Goal: Task Accomplishment & Management: Complete application form

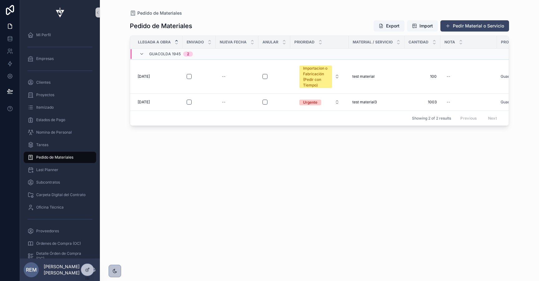
click at [422, 27] on span "Import" at bounding box center [425, 26] width 13 height 6
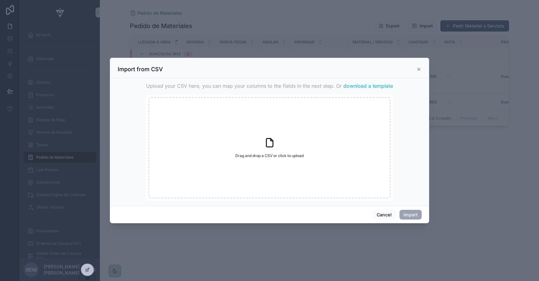
click at [370, 84] on span "download a template" at bounding box center [368, 85] width 50 height 7
click at [305, 164] on div "Drag and drop a CSV or click to upload Drag and drop a CSV or click to upload" at bounding box center [270, 147] width 242 height 101
type input "**********"
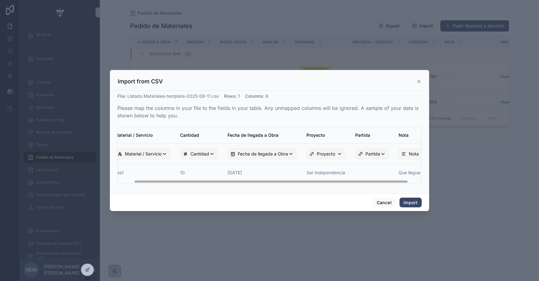
scroll to position [0, 18]
click at [315, 173] on td "Sar Independencia" at bounding box center [321, 173] width 49 height 19
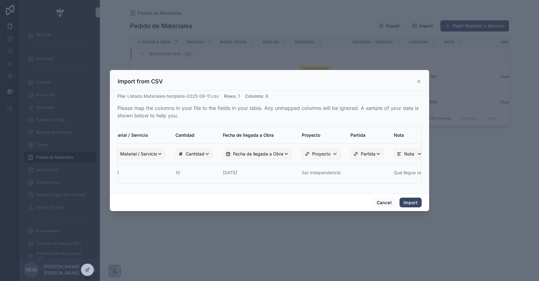
scroll to position [0, 32]
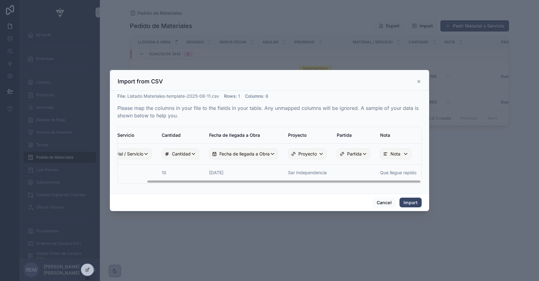
click at [411, 209] on div "Cancel Import" at bounding box center [269, 202] width 319 height 18
click at [412, 204] on button "Import" at bounding box center [410, 202] width 22 height 10
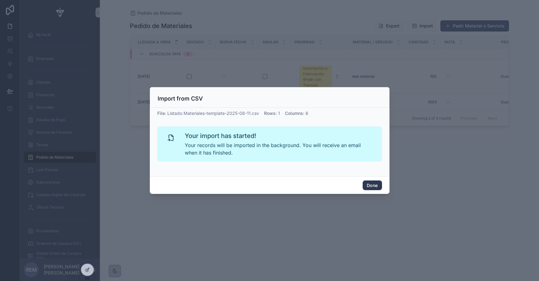
click at [372, 183] on button "Done" at bounding box center [372, 185] width 19 height 10
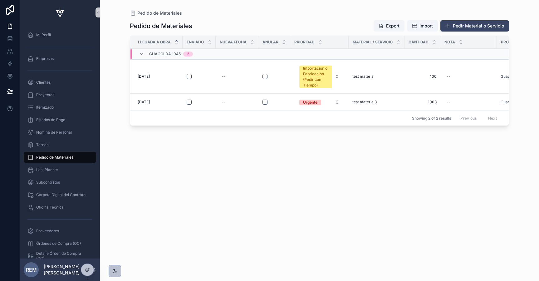
click at [197, 182] on div "Pedido de Materiales Export Import Pedir Material o Servicio Llegada a Obra Env…" at bounding box center [319, 144] width 379 height 257
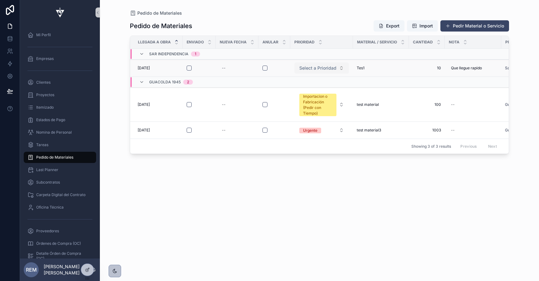
click at [329, 68] on span "Select a Prioridad" at bounding box center [317, 68] width 37 height 6
click at [340, 68] on button "Select a Prioridad" at bounding box center [321, 67] width 55 height 11
click at [416, 62] on td "10 10" at bounding box center [427, 68] width 36 height 17
click at [413, 68] on span "10" at bounding box center [426, 68] width 28 height 5
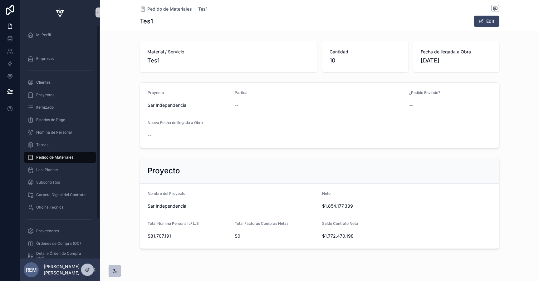
click at [50, 156] on span "Pedido de Materiales" at bounding box center [54, 157] width 37 height 5
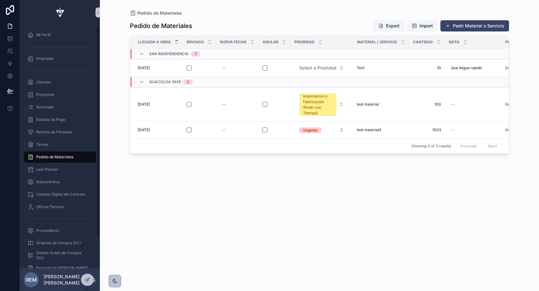
click at [52, 157] on span "Pedido de Materiales" at bounding box center [54, 157] width 37 height 5
click at [41, 97] on span "Proyectos" at bounding box center [45, 94] width 18 height 5
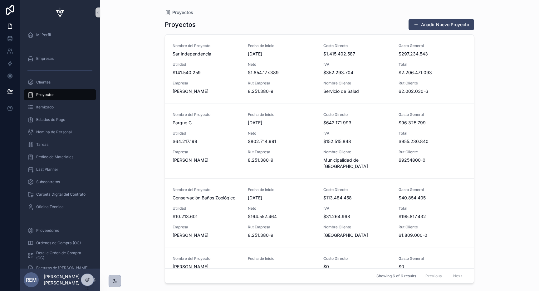
drag, startPoint x: 172, startPoint y: 55, endPoint x: 144, endPoint y: 101, distance: 53.7
click at [144, 101] on div "Proyectos Proyectos Añadir Nuevo Proyecto Nombre del Proyecto Sar Independencia…" at bounding box center [319, 145] width 439 height 291
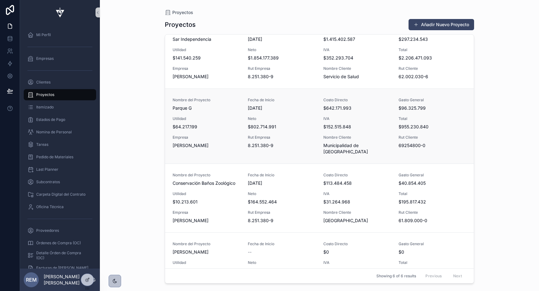
click at [181, 105] on span "Parque G" at bounding box center [207, 108] width 68 height 6
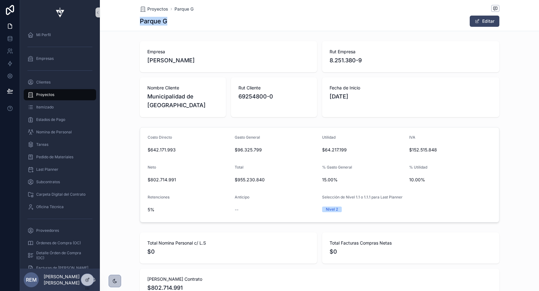
drag, startPoint x: 140, startPoint y: 23, endPoint x: 170, endPoint y: 23, distance: 30.0
click at [170, 23] on div "Parque G Editar" at bounding box center [319, 21] width 359 height 12
copy h1 "Parque G"
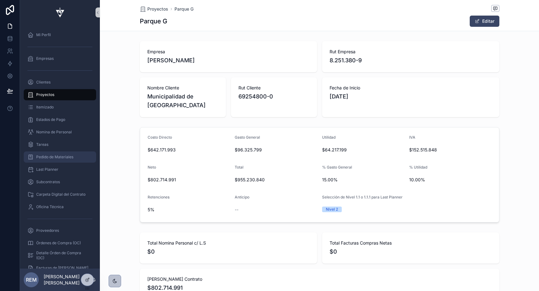
click at [42, 157] on span "Pedido de Materiales" at bounding box center [54, 157] width 37 height 5
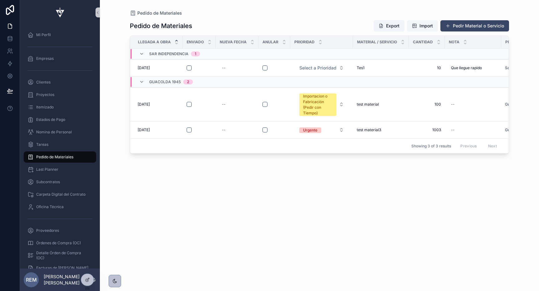
click at [418, 26] on span "Import" at bounding box center [422, 26] width 21 height 6
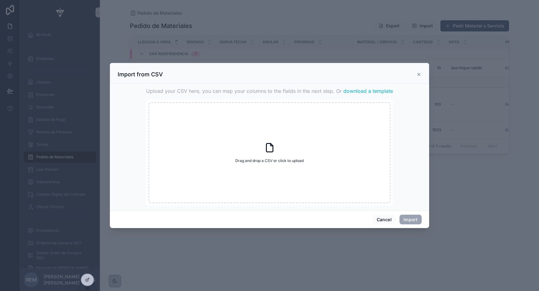
click at [354, 94] on span "download a template" at bounding box center [368, 90] width 50 height 7
click at [383, 215] on button "Cancel" at bounding box center [384, 220] width 23 height 10
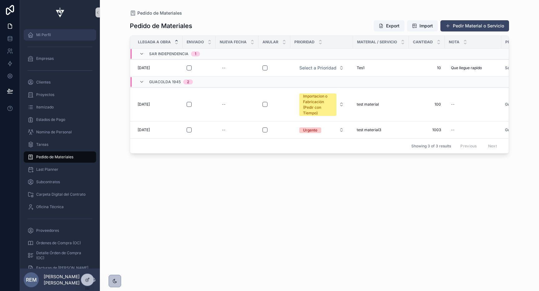
click at [46, 31] on div "Mi Perfil" at bounding box center [59, 35] width 65 height 10
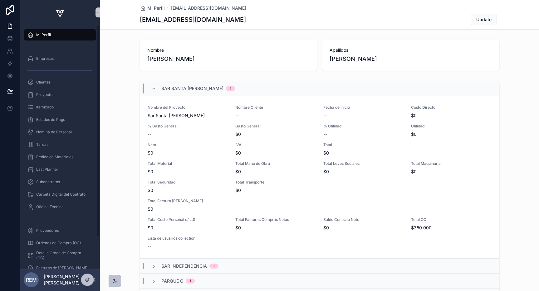
click at [48, 35] on span "Mi Perfil" at bounding box center [43, 34] width 15 height 5
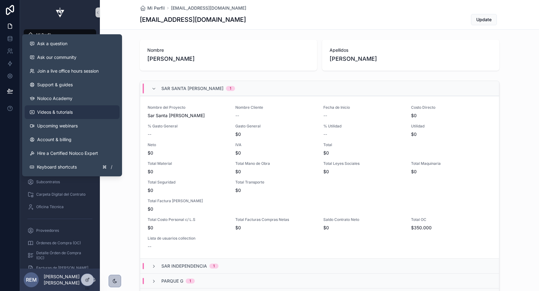
click at [52, 110] on span "Videos & tutorials" at bounding box center [55, 112] width 36 height 6
click at [49, 84] on span "Support & guides" at bounding box center [55, 85] width 36 height 6
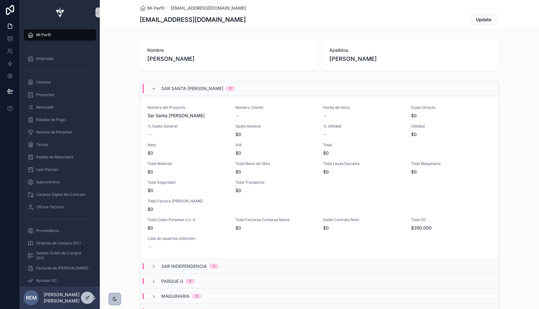
click at [58, 12] on img "scrollable content" at bounding box center [59, 12] width 15 height 10
click at [155, 280] on icon "scrollable content" at bounding box center [153, 281] width 5 height 5
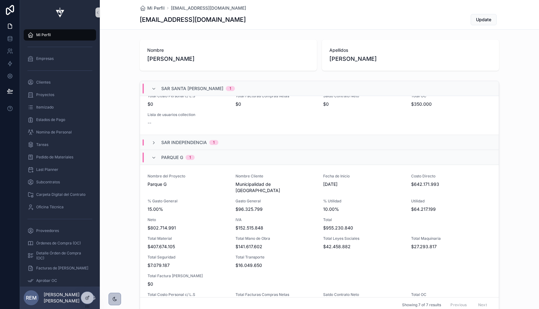
scroll to position [129, 0]
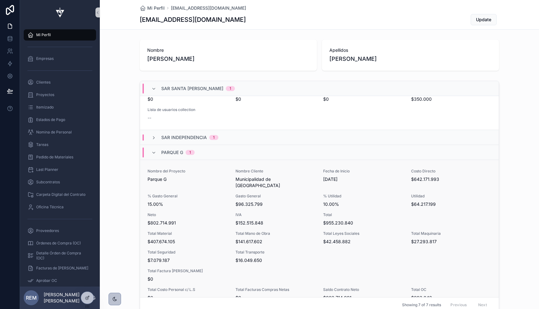
click at [157, 181] on span "Parque G" at bounding box center [188, 179] width 80 height 6
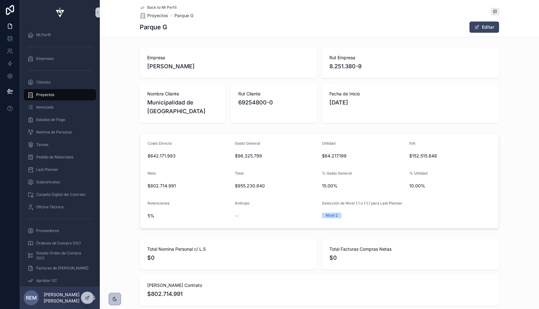
scroll to position [0, 359]
drag, startPoint x: 140, startPoint y: 28, endPoint x: 167, endPoint y: 28, distance: 26.8
click at [167, 28] on div "Parque G Editar" at bounding box center [319, 27] width 359 height 12
copy h1 "Parque G"
click at [144, 37] on div "Back to Mi Perfil Proyectos Parque G Parque G Editar" at bounding box center [319, 18] width 359 height 37
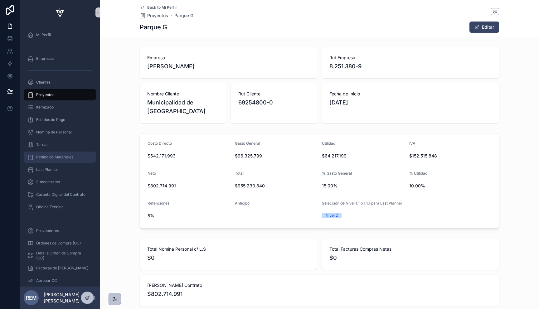
click at [43, 157] on span "Pedido de Materiales" at bounding box center [54, 157] width 37 height 5
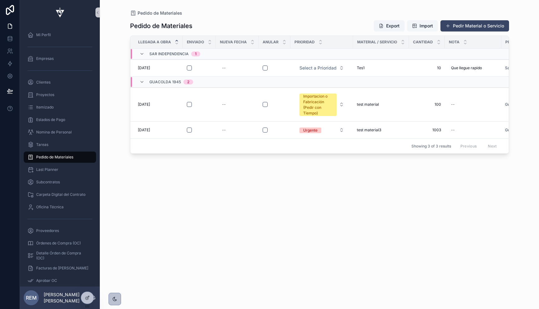
click at [419, 29] on button "Import" at bounding box center [422, 25] width 31 height 11
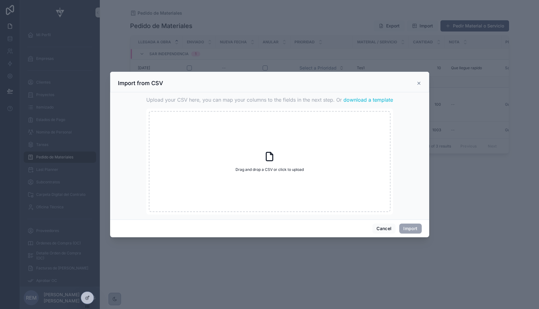
click at [365, 100] on span "download a template" at bounding box center [369, 99] width 50 height 7
click at [125, 49] on div "scrollable content" at bounding box center [269, 154] width 539 height 309
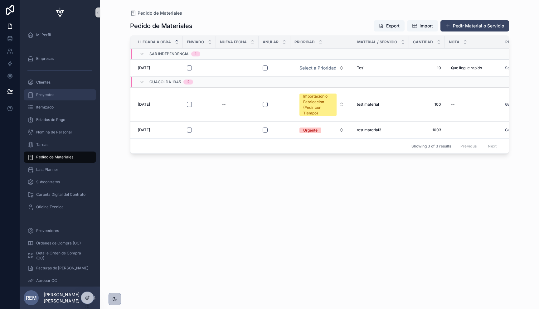
click at [38, 93] on span "Proyectos" at bounding box center [45, 94] width 18 height 5
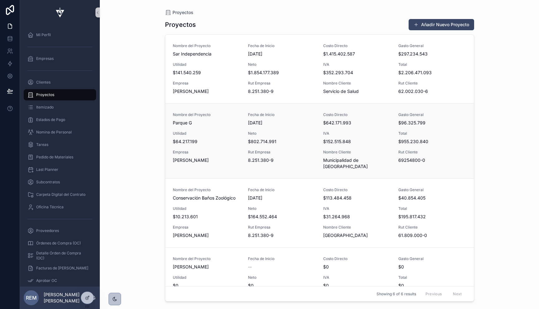
click at [185, 124] on span "Parque G" at bounding box center [207, 123] width 68 height 6
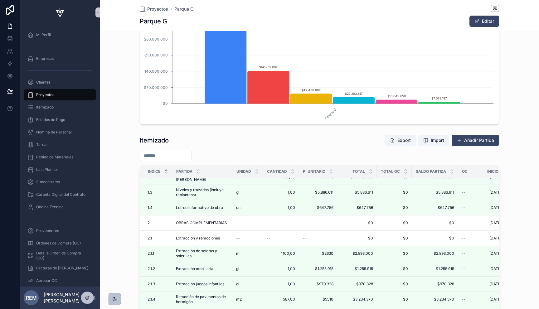
scroll to position [80, 0]
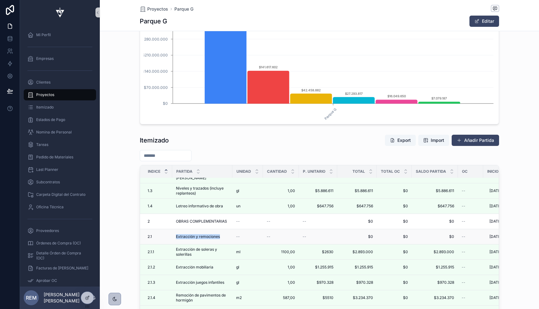
drag, startPoint x: 175, startPoint y: 246, endPoint x: 220, endPoint y: 246, distance: 44.3
click at [220, 245] on td "Extracción y remociones Extracción y remociones" at bounding box center [202, 236] width 60 height 15
copy span "Extracción y remociones"
click at [38, 157] on span "Pedido de Materiales" at bounding box center [54, 157] width 37 height 5
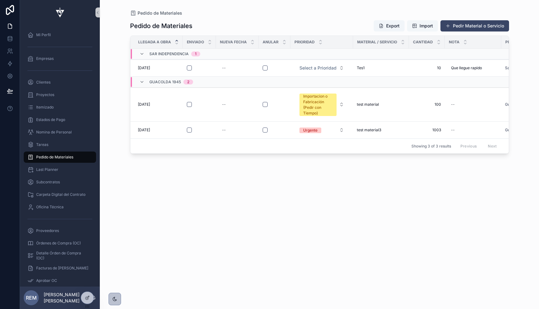
click at [421, 25] on span "Import" at bounding box center [426, 26] width 13 height 6
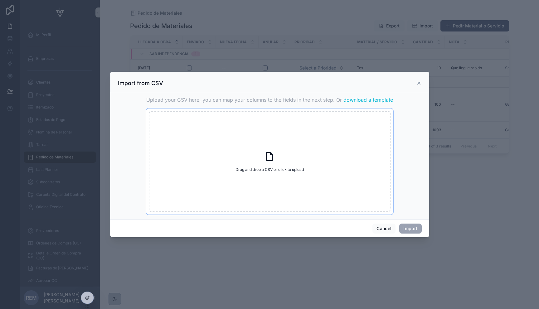
click at [267, 157] on icon "scrollable content" at bounding box center [269, 156] width 11 height 11
type input "**********"
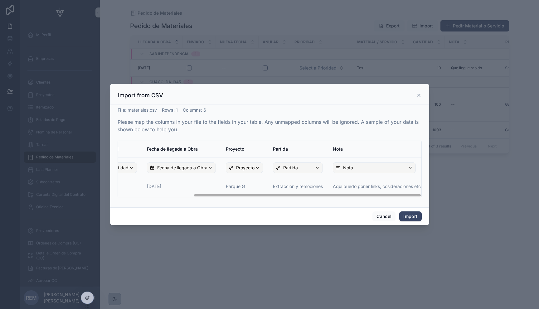
scroll to position [0, 100]
click at [413, 218] on button "Import" at bounding box center [410, 217] width 22 height 10
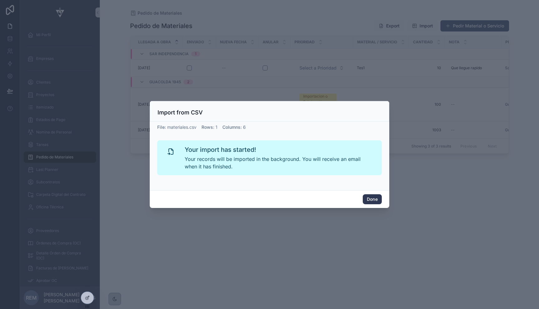
click at [375, 200] on button "Done" at bounding box center [372, 199] width 19 height 10
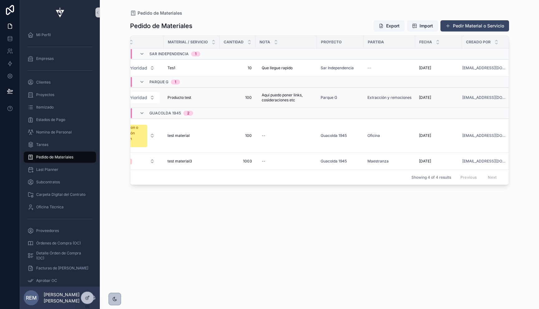
scroll to position [0, 0]
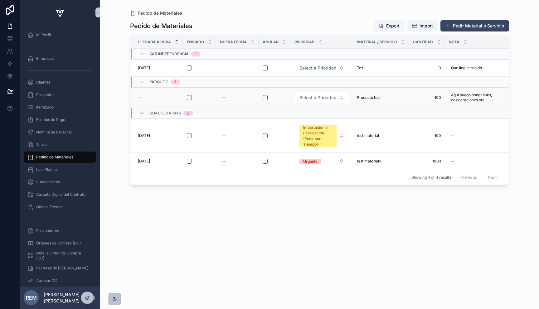
click at [140, 96] on span "--" at bounding box center [140, 97] width 4 height 5
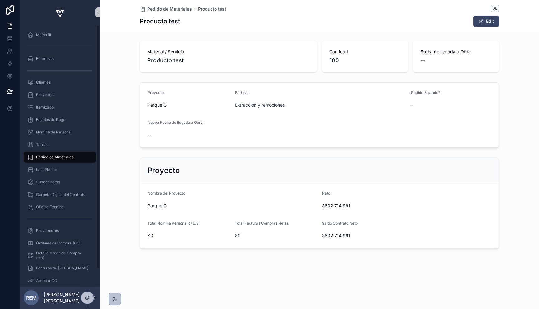
click at [50, 155] on span "Pedido de Materiales" at bounding box center [54, 157] width 37 height 5
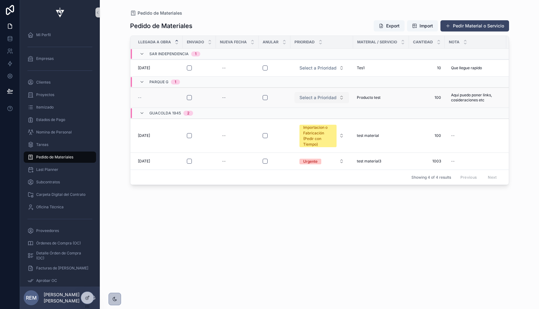
click at [323, 96] on span "Select a Prioridad" at bounding box center [318, 98] width 37 height 6
click at [307, 110] on input "scrollable content" at bounding box center [325, 110] width 62 height 11
click at [314, 96] on span "Select a Prioridad" at bounding box center [318, 98] width 37 height 6
click at [419, 26] on span "Import" at bounding box center [422, 26] width 21 height 6
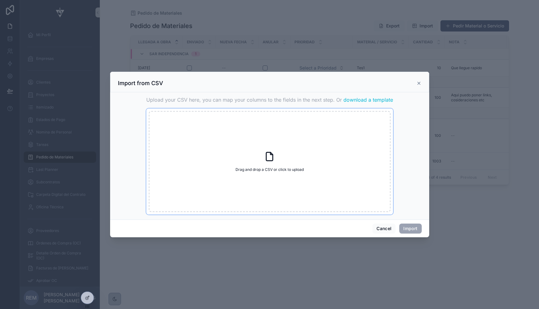
click at [243, 175] on div "Drag and drop a CSV or click to upload Drag and drop a CSV or click to upload" at bounding box center [270, 161] width 242 height 101
type input "**********"
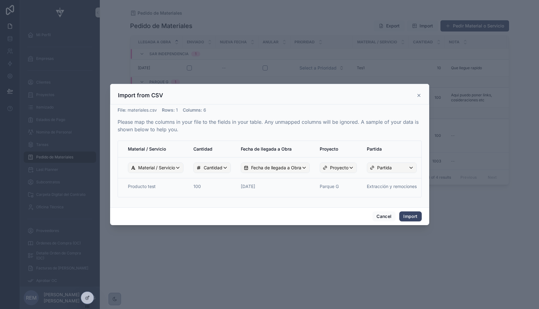
click at [252, 189] on td "30/8/25" at bounding box center [275, 187] width 79 height 19
click at [261, 168] on span "Fecha de llegada a Obra" at bounding box center [276, 168] width 50 height 6
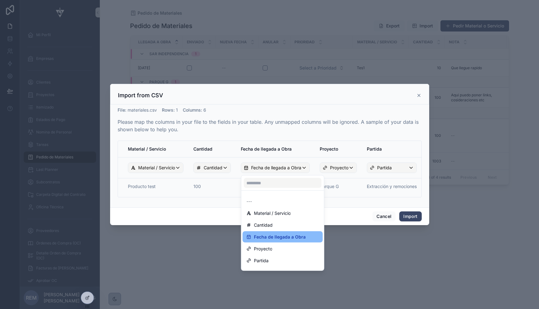
click at [261, 168] on div "scrollable content" at bounding box center [269, 154] width 319 height 141
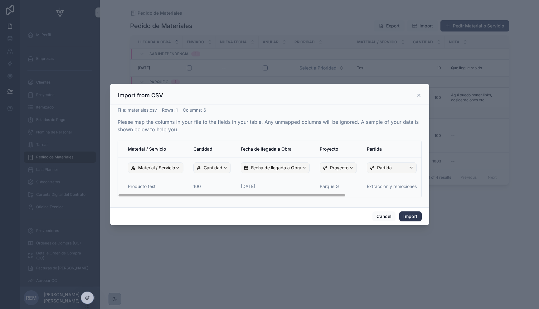
click at [410, 218] on button "Import" at bounding box center [410, 217] width 22 height 10
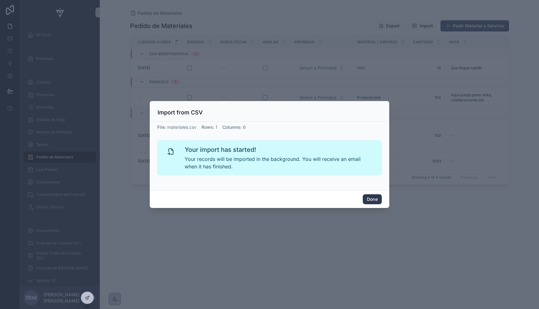
click at [370, 200] on button "Done" at bounding box center [372, 199] width 19 height 10
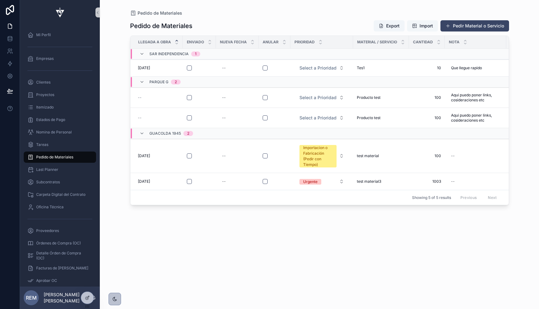
click at [417, 25] on span "Import" at bounding box center [422, 26] width 21 height 6
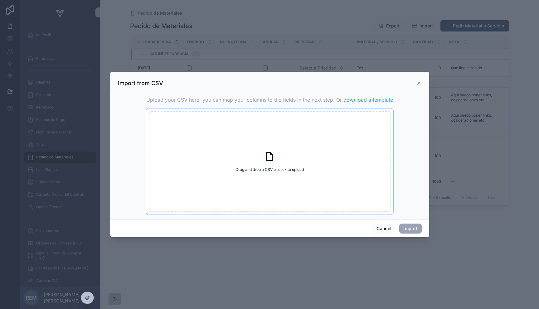
click at [273, 144] on div "Drag and drop a CSV or click to upload Drag and drop a CSV or click to upload" at bounding box center [270, 161] width 242 height 101
type input "**********"
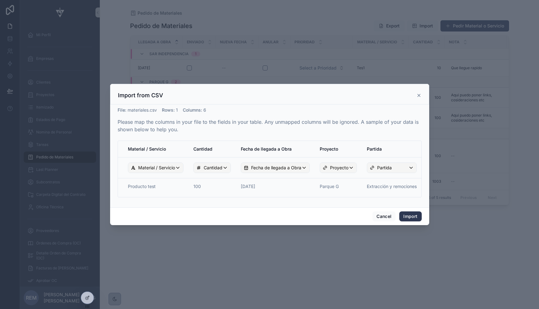
click at [407, 215] on button "Import" at bounding box center [410, 217] width 22 height 10
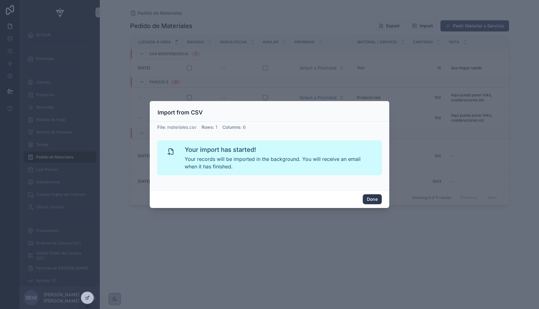
click at [376, 201] on button "Done" at bounding box center [372, 199] width 19 height 10
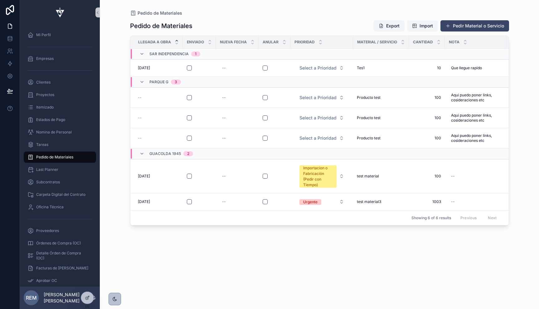
click at [426, 23] on span "Import" at bounding box center [426, 26] width 13 height 6
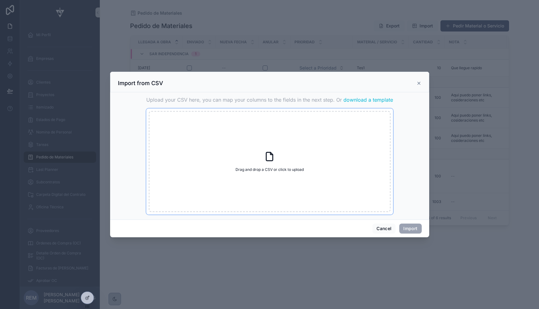
click at [261, 160] on div "Drag and drop a CSV or click to upload Drag and drop a CSV or click to upload" at bounding box center [270, 161] width 242 height 101
type input "**********"
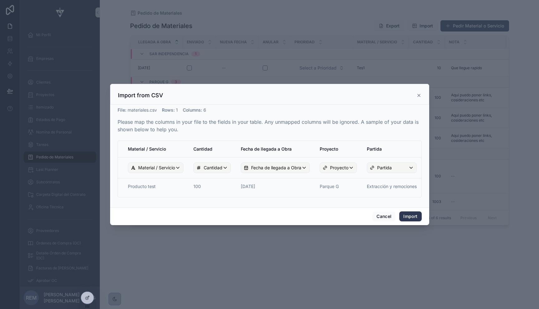
click at [409, 215] on button "Import" at bounding box center [410, 217] width 22 height 10
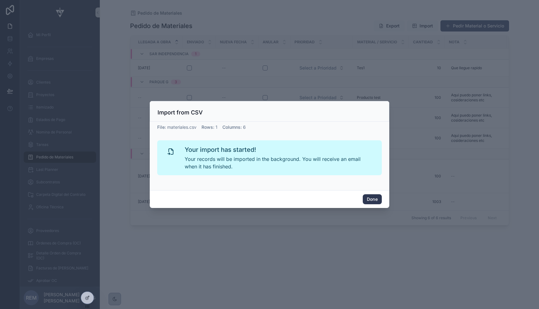
click at [373, 197] on button "Done" at bounding box center [372, 199] width 19 height 10
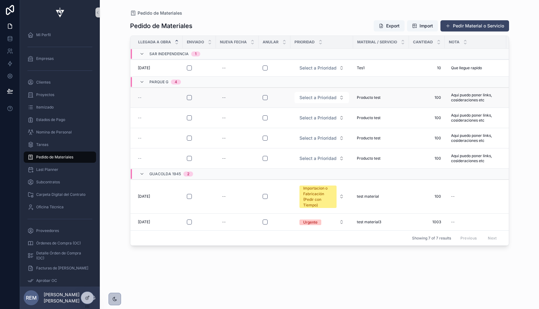
click at [140, 97] on span "--" at bounding box center [140, 97] width 4 height 5
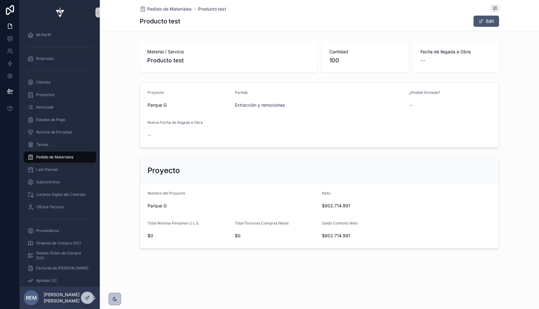
click at [482, 21] on span "scrollable content" at bounding box center [481, 21] width 5 height 5
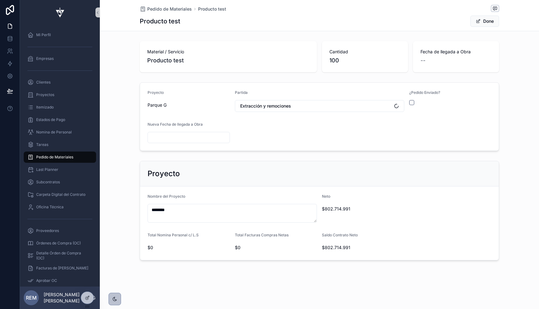
click at [421, 61] on span "--" at bounding box center [423, 60] width 5 height 9
click at [480, 20] on button "Done" at bounding box center [484, 21] width 29 height 11
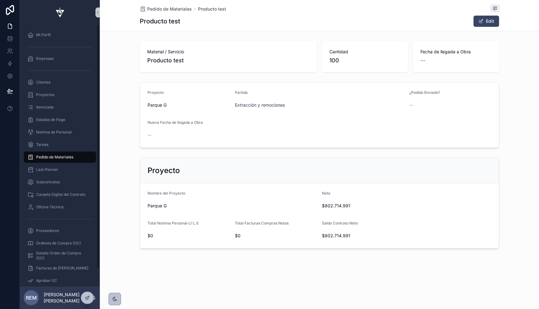
click at [46, 156] on span "Pedido de Materiales" at bounding box center [54, 157] width 37 height 5
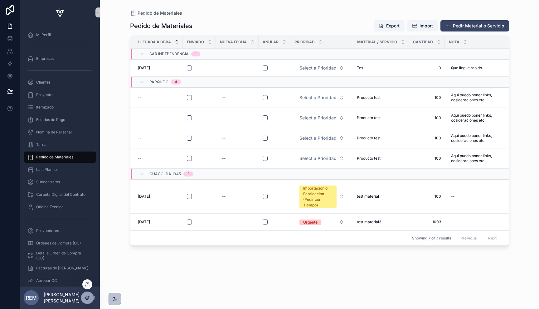
click at [87, 280] on icon at bounding box center [87, 297] width 5 height 5
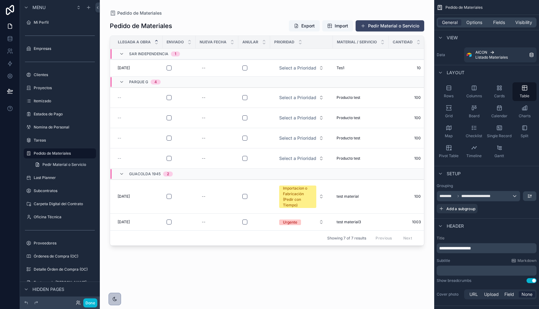
click at [116, 96] on div "scrollable content" at bounding box center [267, 151] width 334 height 302
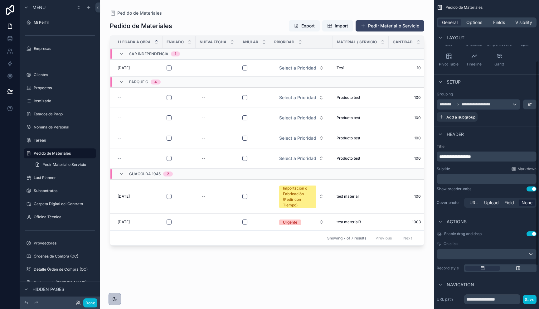
scroll to position [158, 0]
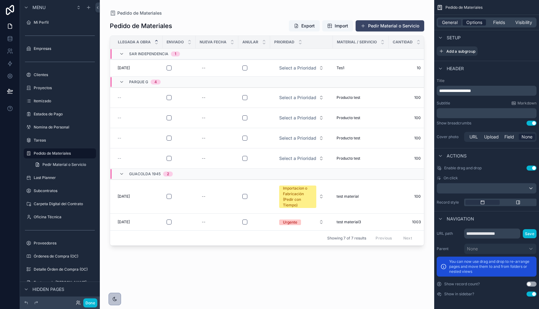
click at [468, 21] on span "Options" at bounding box center [474, 22] width 16 height 6
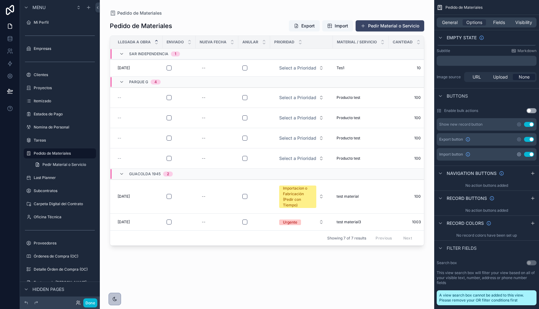
click at [518, 154] on icon "scrollable content" at bounding box center [519, 154] width 5 height 5
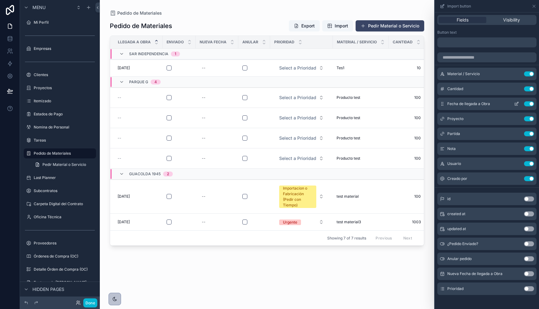
click at [517, 103] on icon at bounding box center [517, 103] width 2 height 2
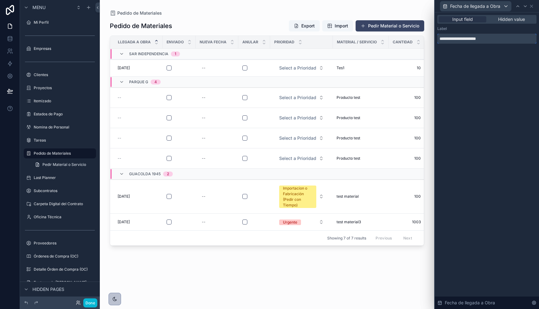
click at [488, 38] on input "**********" at bounding box center [486, 39] width 99 height 10
click at [502, 39] on input "**********" at bounding box center [486, 39] width 99 height 10
click at [512, 81] on div "**********" at bounding box center [487, 160] width 104 height 297
click at [535, 5] on div "Fecha de llegada a Obra" at bounding box center [486, 6] width 99 height 12
click at [534, 5] on icon at bounding box center [531, 6] width 5 height 5
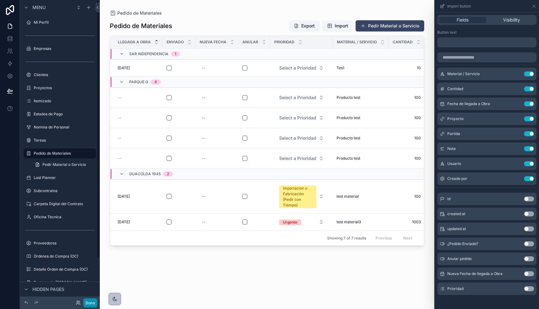
click at [89, 280] on button "Done" at bounding box center [90, 303] width 14 height 9
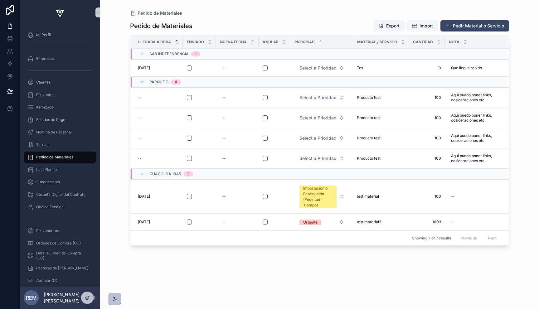
click at [422, 28] on span "Import" at bounding box center [426, 26] width 13 height 6
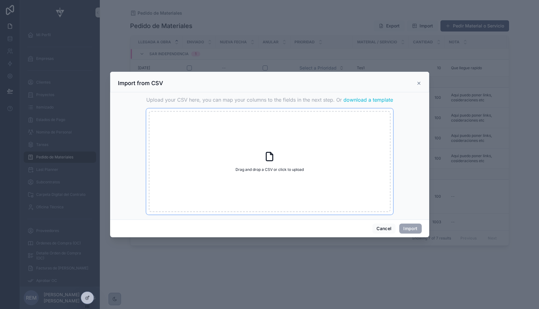
click at [265, 154] on icon "scrollable content" at bounding box center [269, 156] width 11 height 11
type input "**********"
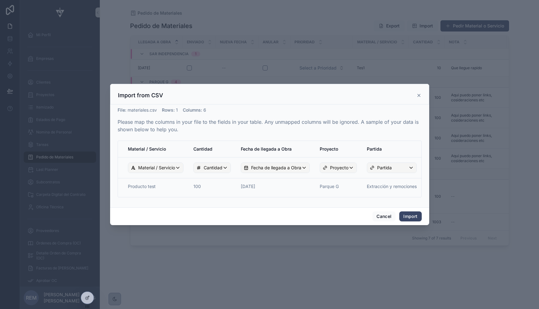
click at [252, 186] on td "30/8/25" at bounding box center [275, 187] width 79 height 19
click at [412, 218] on button "Import" at bounding box center [410, 217] width 22 height 10
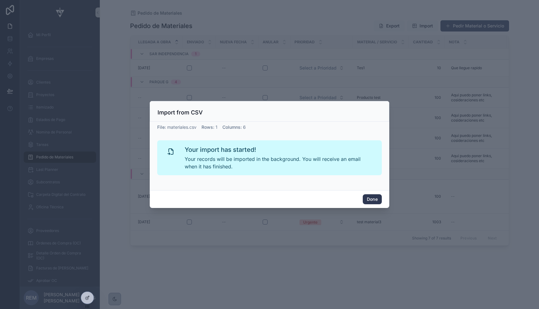
click at [374, 200] on button "Done" at bounding box center [372, 199] width 19 height 10
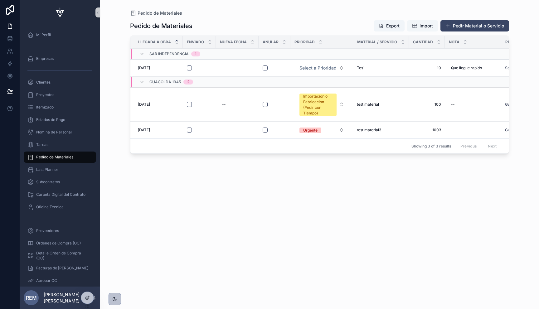
click at [417, 28] on span "Import" at bounding box center [422, 26] width 21 height 6
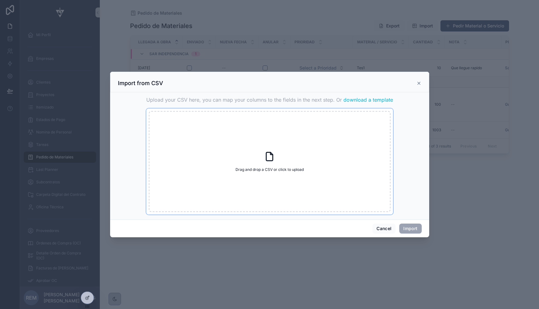
click at [273, 152] on icon "scrollable content" at bounding box center [269, 156] width 11 height 11
type input "**********"
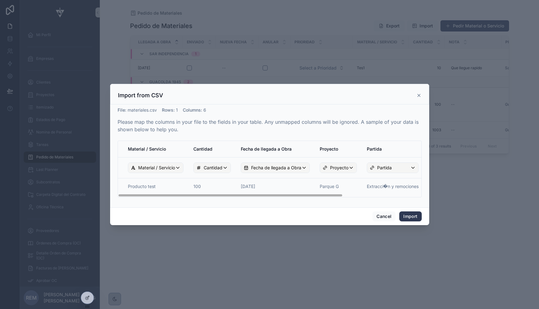
click at [408, 214] on button "Import" at bounding box center [410, 217] width 22 height 10
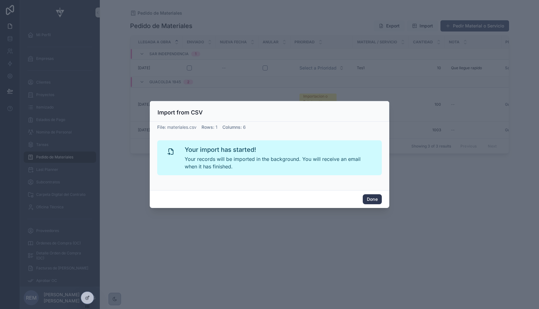
click at [373, 196] on button "Done" at bounding box center [372, 199] width 19 height 10
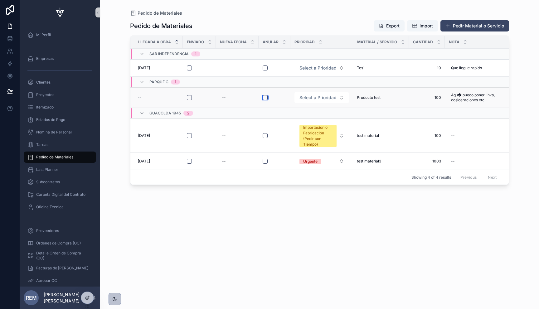
click at [267, 97] on button "scrollable content" at bounding box center [265, 97] width 5 height 5
click at [117, 95] on div "Pedido de Materiales Pedido de Materiales Export Import Pedir Material o Servic…" at bounding box center [319, 154] width 439 height 309
click at [323, 98] on span "Select a Prioridad" at bounding box center [318, 98] width 37 height 6
click at [323, 97] on span "Select a Prioridad" at bounding box center [318, 98] width 37 height 6
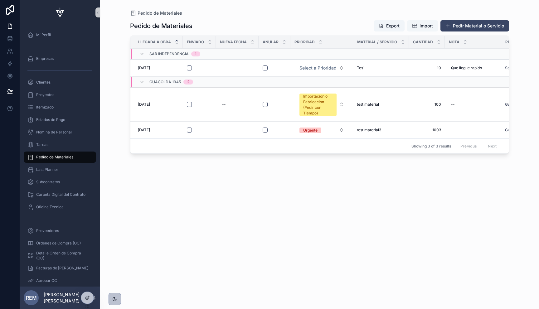
click at [425, 24] on span "Import" at bounding box center [426, 26] width 13 height 6
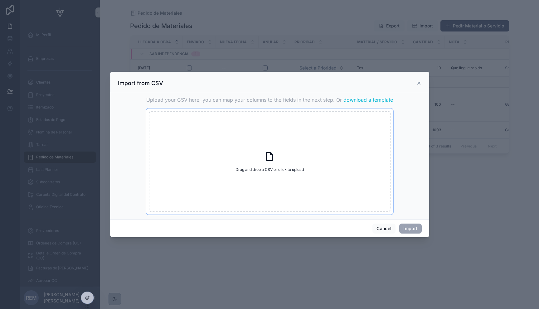
click at [283, 152] on div "Drag and drop a CSV or click to upload Drag and drop a CSV or click to upload" at bounding box center [270, 161] width 242 height 101
type input "**********"
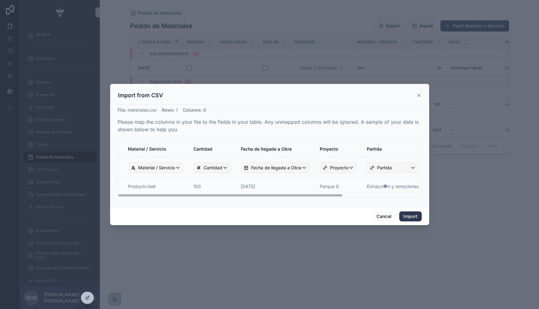
click at [412, 216] on button "Import" at bounding box center [410, 217] width 22 height 10
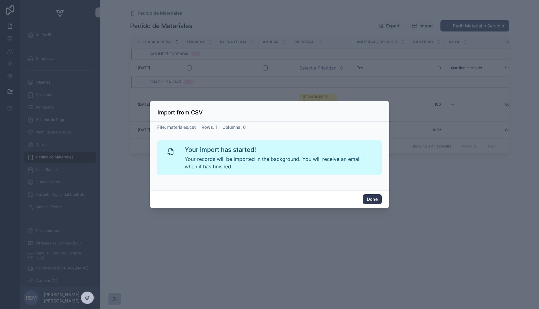
click at [369, 195] on button "Done" at bounding box center [372, 199] width 19 height 10
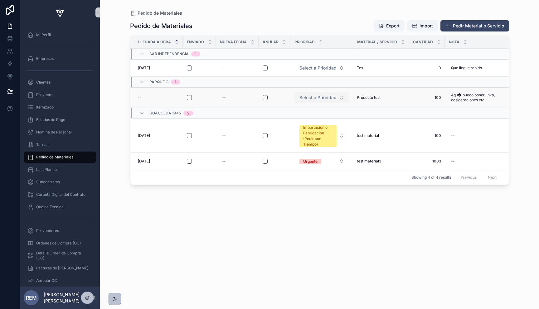
click at [331, 94] on button "Select a Prioridad" at bounding box center [322, 97] width 55 height 11
click at [320, 98] on span "Select a Prioridad" at bounding box center [318, 98] width 37 height 6
click at [427, 27] on span "Import" at bounding box center [426, 26] width 13 height 6
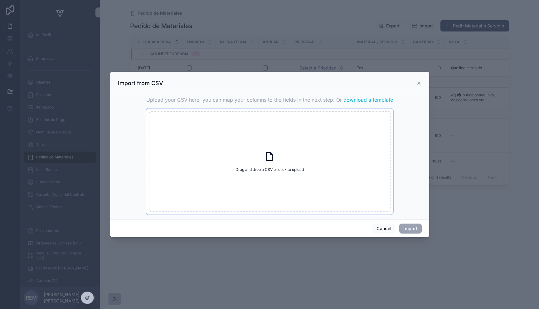
click at [260, 153] on div "Drag and drop a CSV or click to upload Drag and drop a CSV or click to upload" at bounding box center [270, 161] width 242 height 101
click at [259, 144] on div "Drag and drop a CSV or click to upload Drag and drop a CSV or click to upload" at bounding box center [270, 161] width 242 height 101
type input "**********"
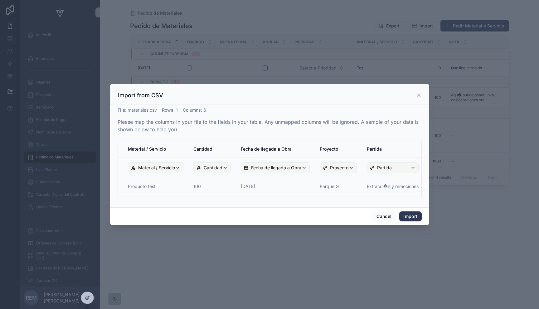
click at [404, 216] on button "Import" at bounding box center [410, 217] width 22 height 10
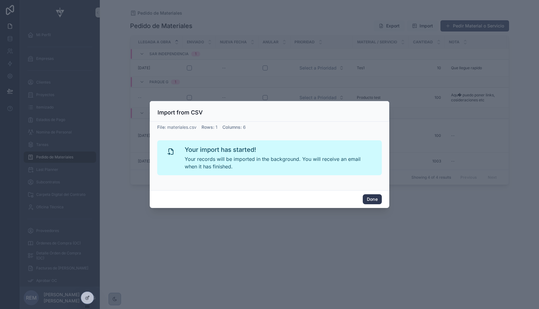
click at [380, 203] on button "Done" at bounding box center [372, 199] width 19 height 10
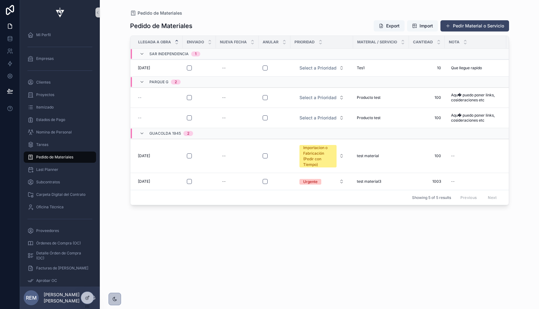
click at [418, 23] on span "Import" at bounding box center [422, 26] width 21 height 6
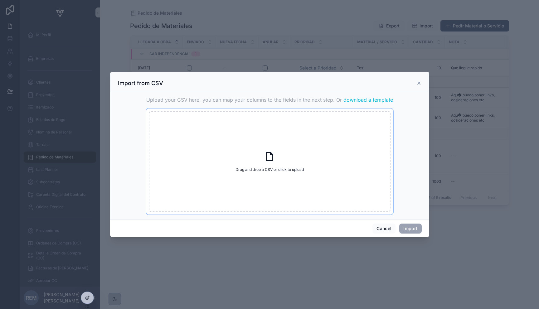
click at [275, 152] on div "Drag and drop a CSV or click to upload Drag and drop a CSV or click to upload" at bounding box center [270, 161] width 242 height 101
type input "**********"
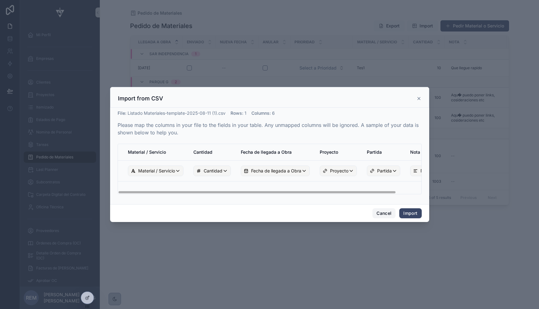
click at [378, 213] on button "Cancel" at bounding box center [384, 213] width 23 height 10
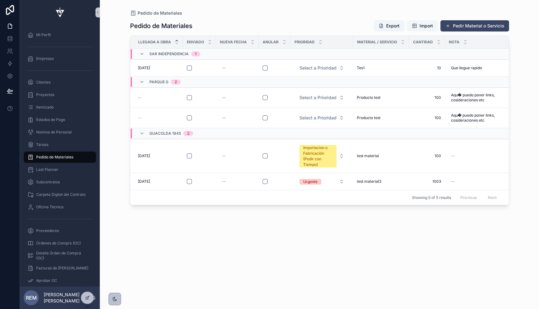
click at [422, 27] on span "Import" at bounding box center [426, 26] width 13 height 6
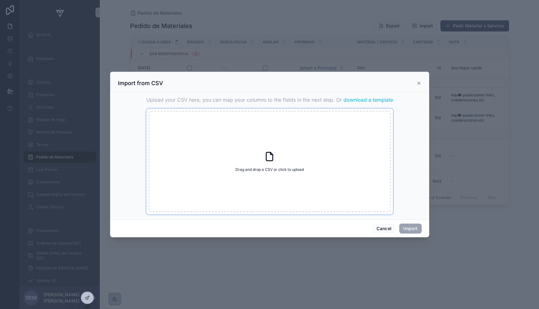
click at [276, 159] on div "Drag and drop a CSV or click to upload Drag and drop a CSV or click to upload" at bounding box center [270, 161] width 242 height 101
type input "**********"
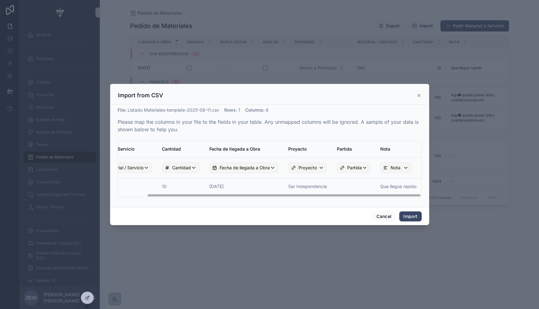
scroll to position [0, 0]
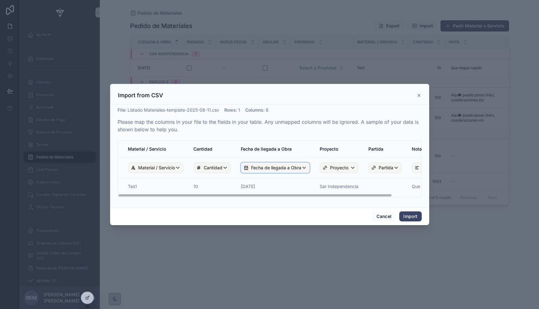
click at [281, 167] on span "Fecha de llegada a Obra" at bounding box center [276, 168] width 50 height 6
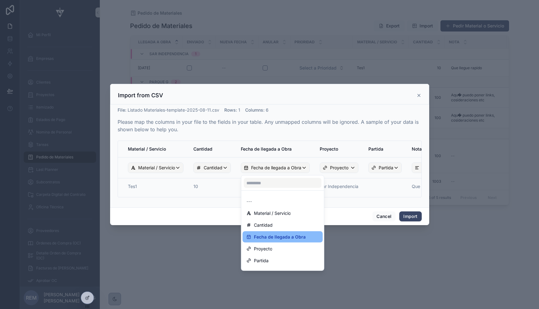
click at [281, 167] on div "scrollable content" at bounding box center [269, 154] width 319 height 141
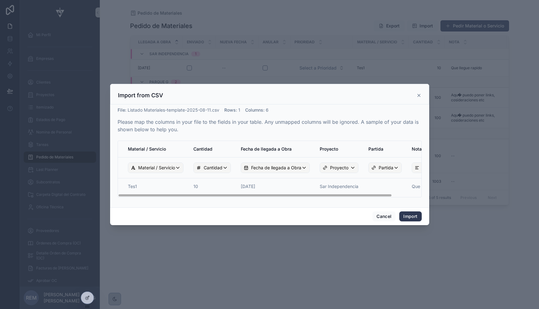
click at [411, 218] on button "Import" at bounding box center [410, 217] width 22 height 10
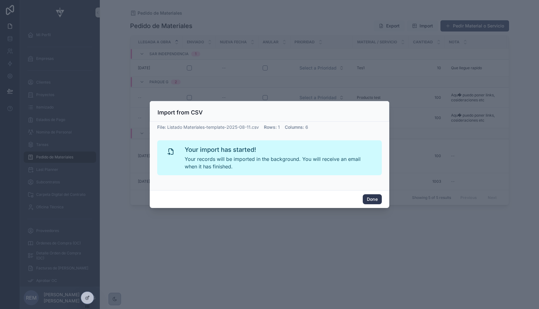
click at [370, 201] on button "Done" at bounding box center [372, 199] width 19 height 10
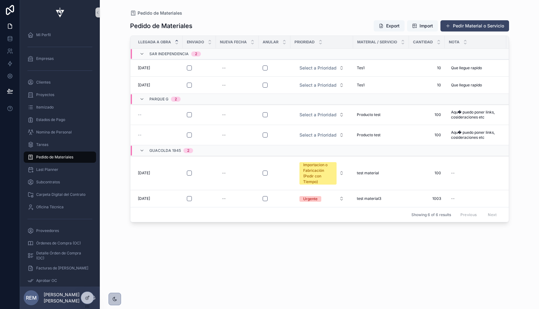
click at [423, 24] on span "Import" at bounding box center [426, 26] width 13 height 6
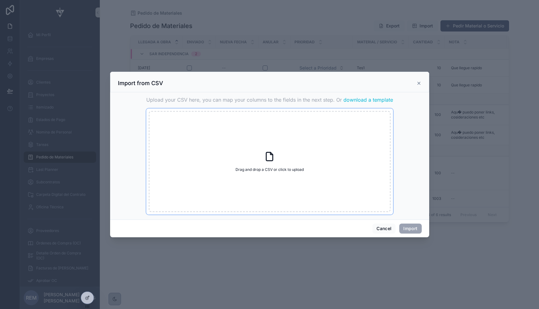
click at [248, 161] on div "Drag and drop a CSV or click to upload Drag and drop a CSV or click to upload" at bounding box center [270, 161] width 242 height 101
type input "**********"
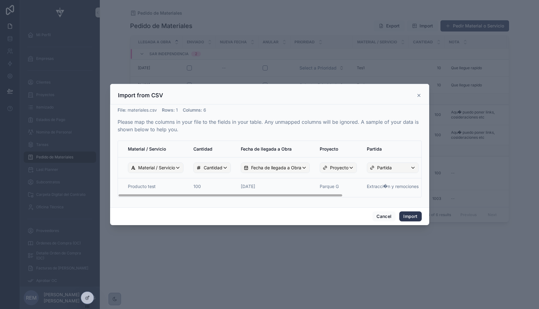
click at [412, 217] on button "Import" at bounding box center [410, 217] width 22 height 10
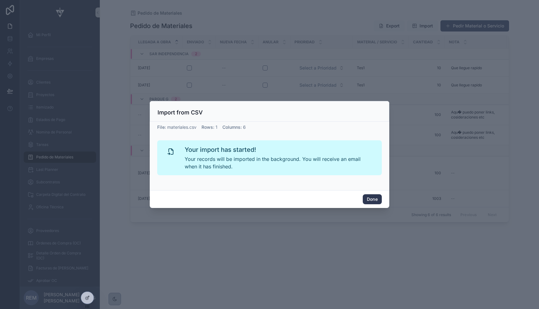
click at [373, 198] on button "Done" at bounding box center [372, 199] width 19 height 10
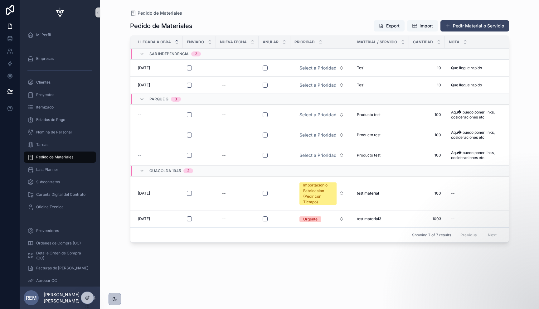
click at [424, 25] on span "Import" at bounding box center [426, 26] width 13 height 6
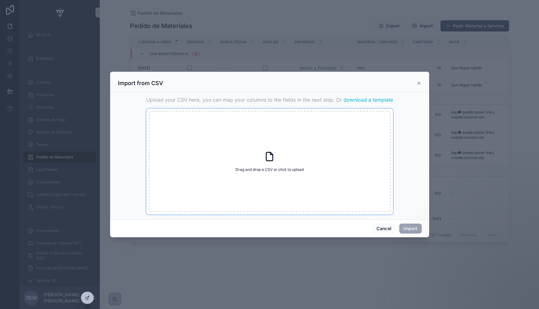
click at [246, 174] on div "Drag and drop a CSV or click to upload Drag and drop a CSV or click to upload" at bounding box center [270, 161] width 242 height 101
type input "**********"
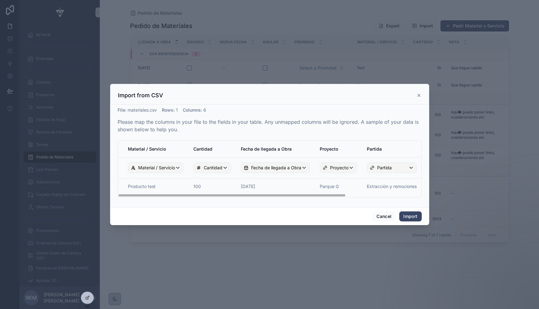
scroll to position [0, 100]
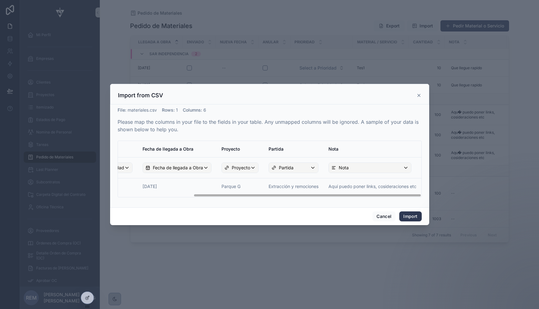
click at [415, 213] on button "Import" at bounding box center [410, 217] width 22 height 10
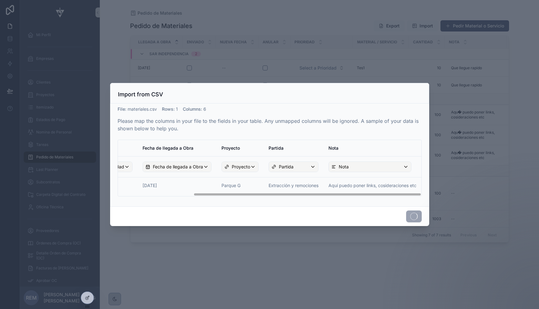
scroll to position [0, 0]
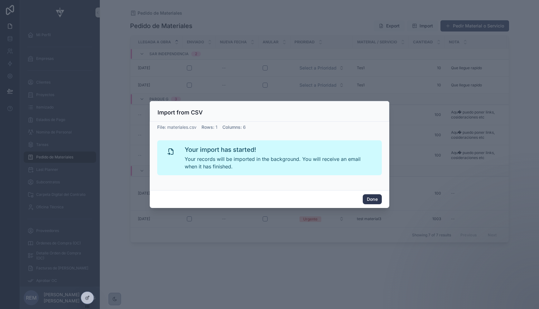
click at [368, 197] on button "Done" at bounding box center [372, 199] width 19 height 10
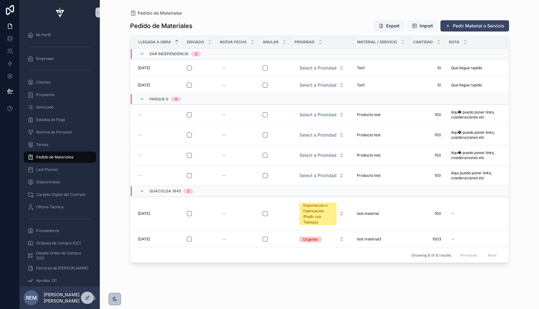
click at [423, 24] on span "Import" at bounding box center [426, 26] width 13 height 6
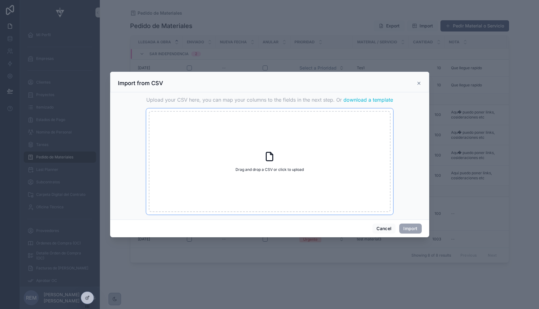
click at [298, 161] on div "Drag and drop a CSV or click to upload Drag and drop a CSV or click to upload" at bounding box center [270, 161] width 242 height 101
type input "**********"
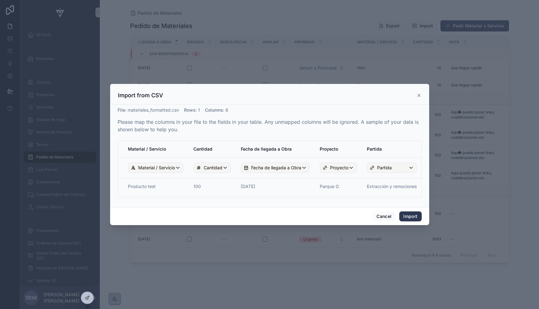
click at [413, 219] on button "Import" at bounding box center [410, 217] width 22 height 10
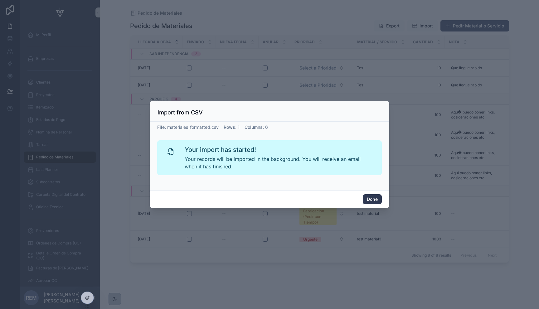
click at [372, 200] on button "Done" at bounding box center [372, 199] width 19 height 10
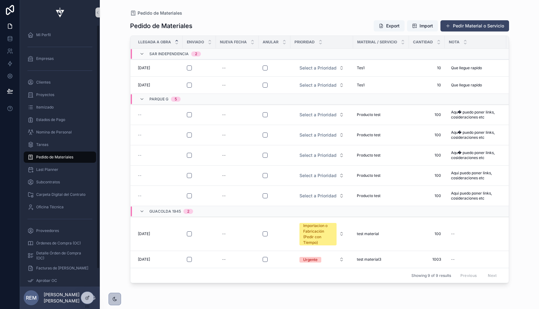
click at [65, 155] on span "Pedido de Materiales" at bounding box center [54, 157] width 37 height 5
click at [43, 147] on span "Tareas" at bounding box center [42, 144] width 12 height 5
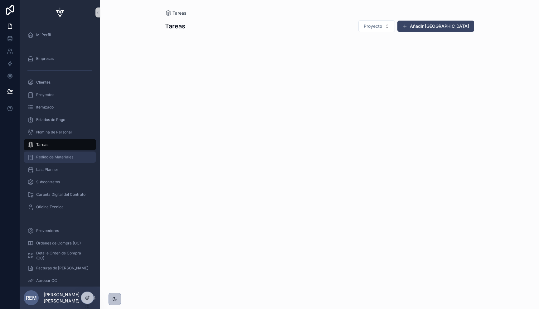
click at [45, 157] on span "Pedido de Materiales" at bounding box center [54, 157] width 37 height 5
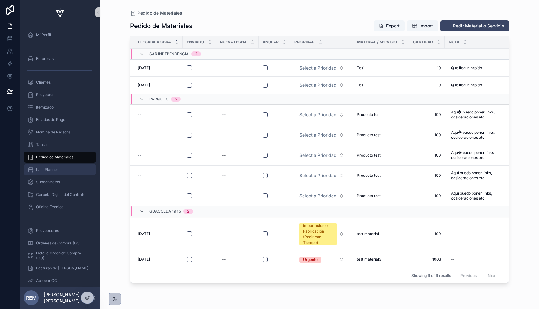
click at [51, 172] on span "Last Planner" at bounding box center [47, 169] width 22 height 5
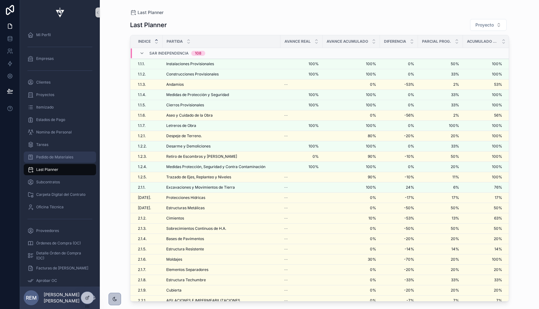
click at [50, 158] on span "Pedido de Materiales" at bounding box center [54, 157] width 37 height 5
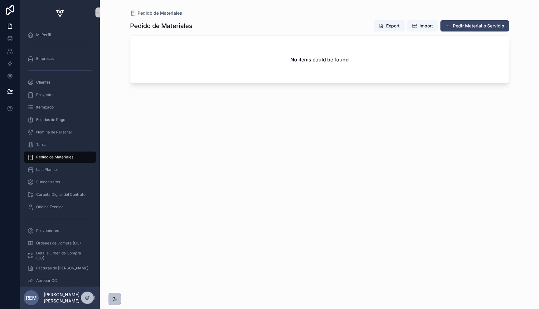
click at [416, 27] on span "Import" at bounding box center [422, 26] width 21 height 6
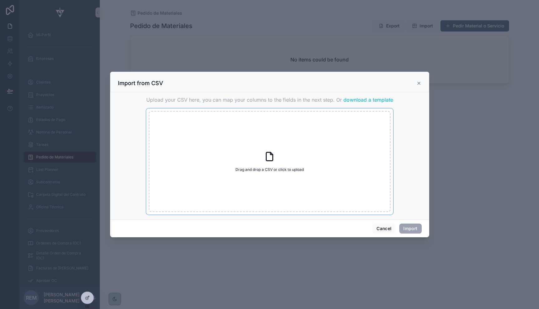
click at [283, 158] on div "Drag and drop a CSV or click to upload Drag and drop a CSV or click to upload" at bounding box center [270, 161] width 242 height 101
type input "**********"
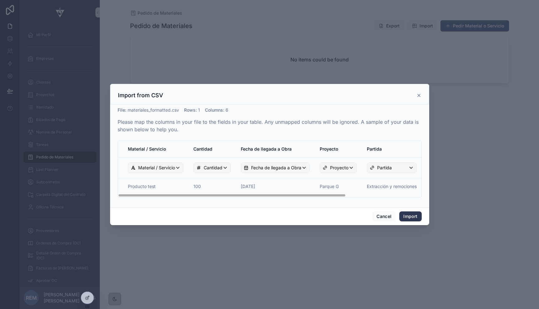
click at [409, 215] on button "Import" at bounding box center [410, 217] width 22 height 10
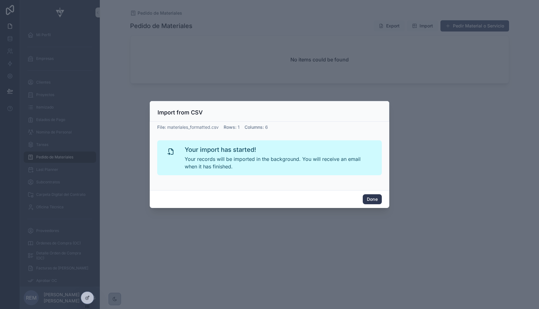
click at [371, 197] on button "Done" at bounding box center [372, 199] width 19 height 10
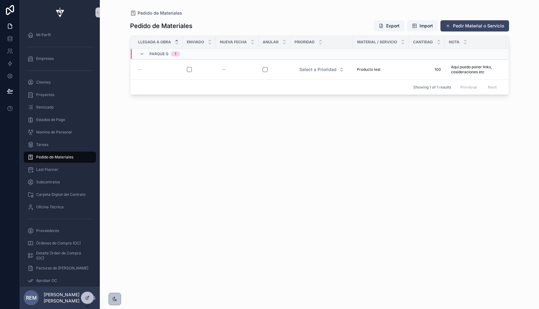
click at [263, 162] on div "Pedido de Materiales Export Import Pedir Material o Servicio Llegada a Obra Env…" at bounding box center [319, 158] width 379 height 285
click at [419, 25] on span "Import" at bounding box center [422, 26] width 21 height 6
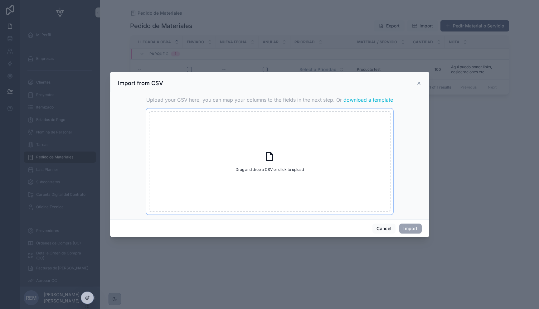
click at [261, 159] on div "Drag and drop a CSV or click to upload Drag and drop a CSV or click to upload" at bounding box center [270, 161] width 242 height 101
type input "**********"
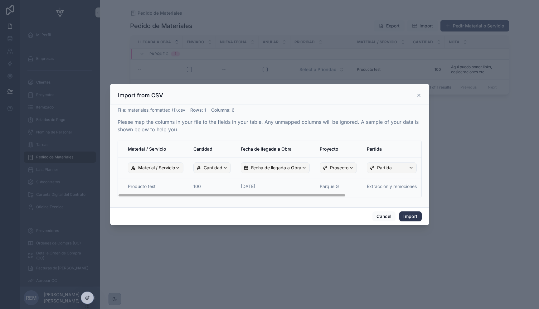
click at [415, 215] on button "Import" at bounding box center [410, 217] width 22 height 10
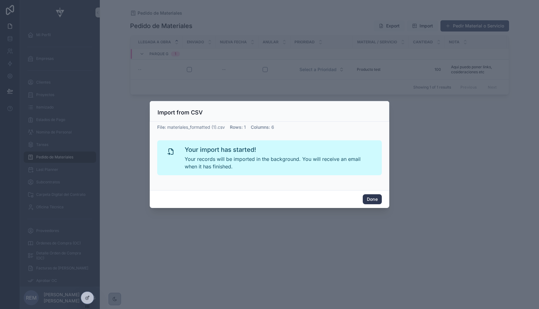
click at [368, 198] on button "Done" at bounding box center [372, 199] width 19 height 10
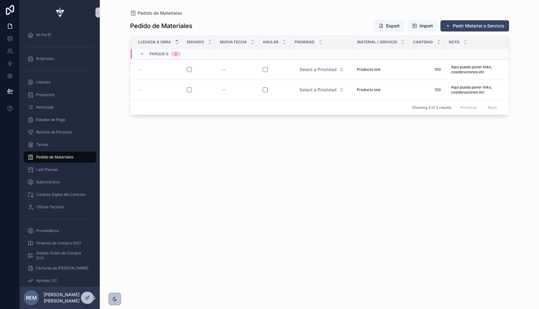
click at [420, 25] on span "Import" at bounding box center [426, 26] width 13 height 6
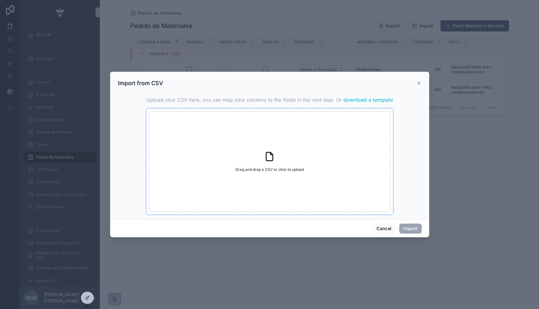
click at [248, 163] on div "Drag and drop a CSV or click to upload Drag and drop a CSV or click to upload" at bounding box center [270, 161] width 242 height 101
type input "**********"
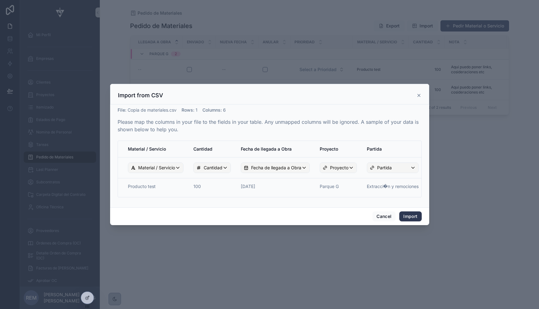
click at [406, 217] on button "Import" at bounding box center [410, 217] width 22 height 10
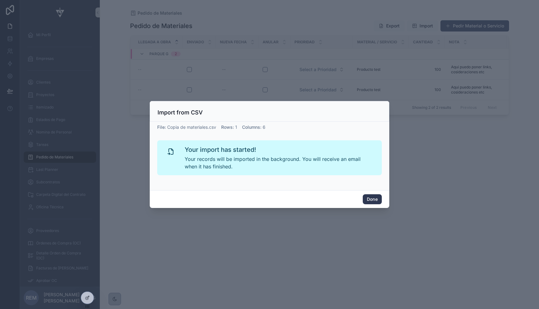
click at [378, 201] on button "Done" at bounding box center [372, 199] width 19 height 10
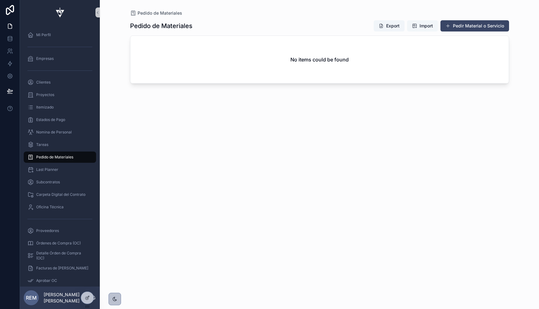
click at [427, 24] on span "Import" at bounding box center [426, 26] width 13 height 6
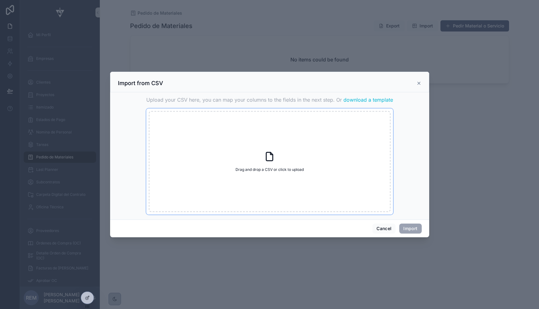
click at [261, 170] on span "Drag and drop a CSV or click to upload" at bounding box center [270, 169] width 68 height 5
type input "**********"
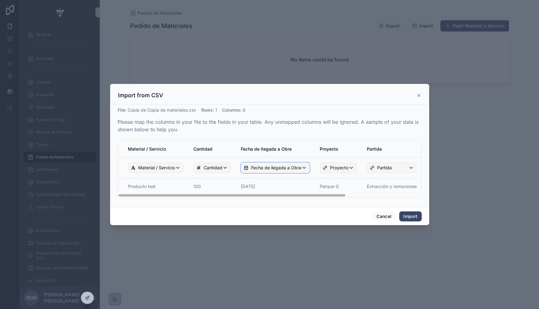
click at [261, 166] on span "Fecha de llegada a Obra" at bounding box center [276, 168] width 50 height 6
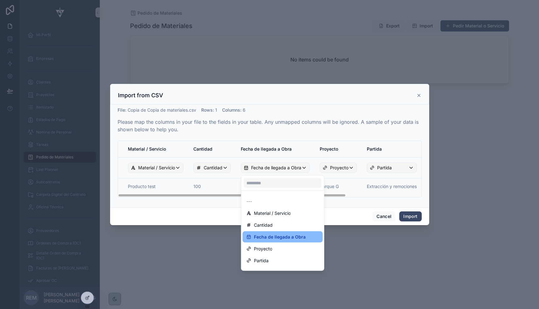
click at [261, 166] on div "scrollable content" at bounding box center [269, 154] width 319 height 141
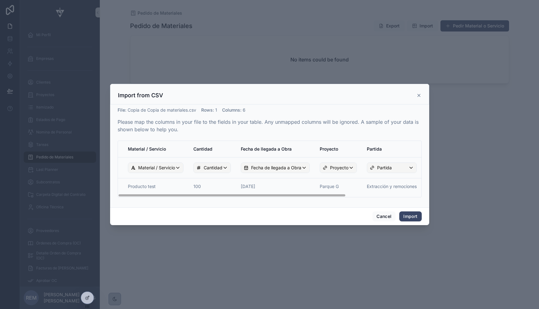
click at [259, 185] on td "30/8/25" at bounding box center [275, 187] width 79 height 19
click at [271, 170] on span "Fecha de llegada a Obra" at bounding box center [276, 168] width 50 height 6
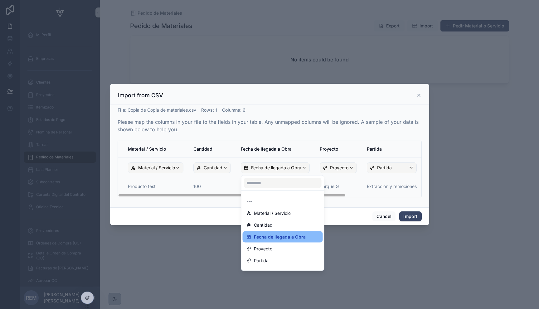
click at [354, 193] on div "scrollable content" at bounding box center [269, 154] width 319 height 141
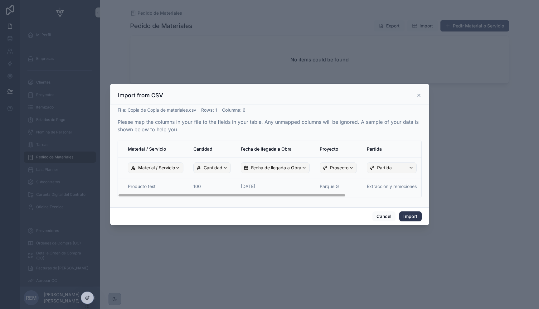
click at [402, 216] on button "Import" at bounding box center [410, 217] width 22 height 10
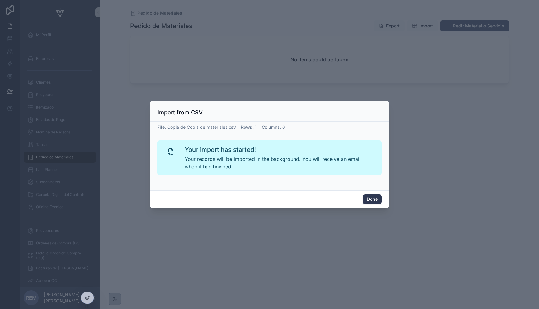
click at [368, 196] on button "Done" at bounding box center [372, 199] width 19 height 10
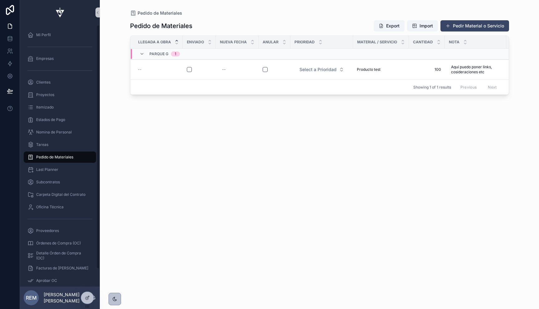
click at [223, 181] on div "Pedido de Materiales Export Import Pedir Material o Servicio Llegada a Obra Env…" at bounding box center [319, 158] width 379 height 285
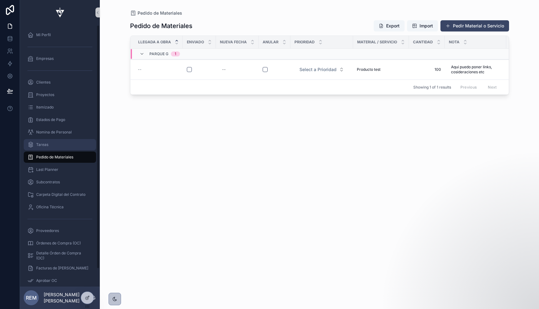
click at [54, 142] on div "Tareas" at bounding box center [59, 145] width 65 height 10
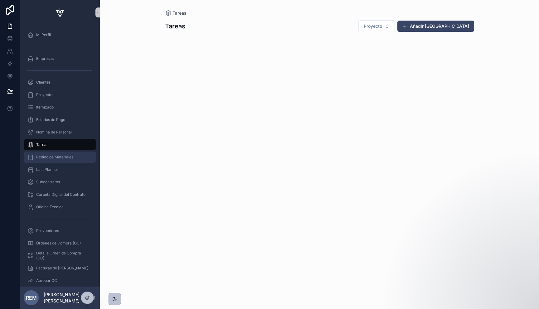
click at [43, 155] on span "Pedido de Materiales" at bounding box center [54, 157] width 37 height 5
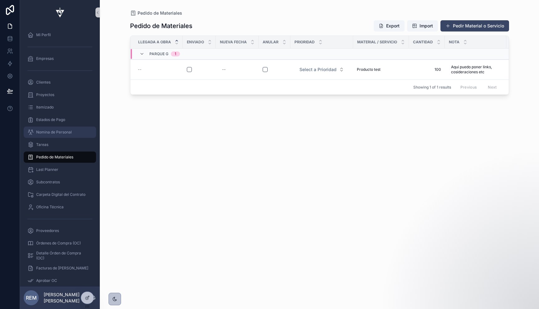
click at [45, 129] on div "Nomina de Personal" at bounding box center [59, 132] width 65 height 10
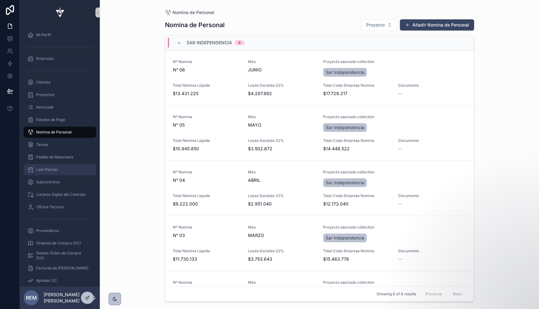
click at [49, 169] on span "Last Planner" at bounding box center [47, 169] width 22 height 5
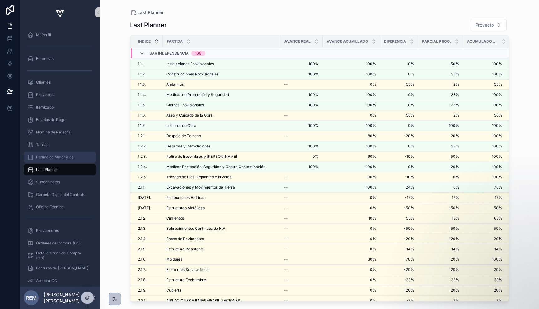
click at [56, 156] on span "Pedido de Materiales" at bounding box center [54, 157] width 37 height 5
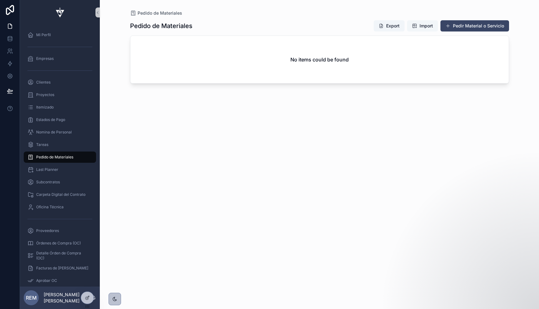
click at [424, 24] on span "Import" at bounding box center [426, 26] width 13 height 6
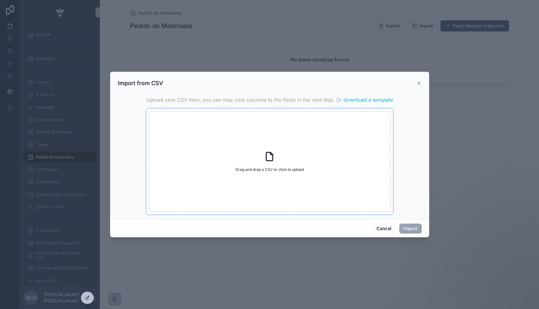
click at [276, 167] on span "Drag and drop a CSV or click to upload" at bounding box center [270, 169] width 68 height 5
type input "**********"
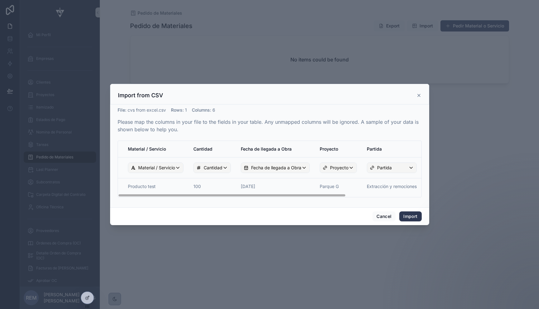
click at [414, 218] on button "Import" at bounding box center [410, 217] width 22 height 10
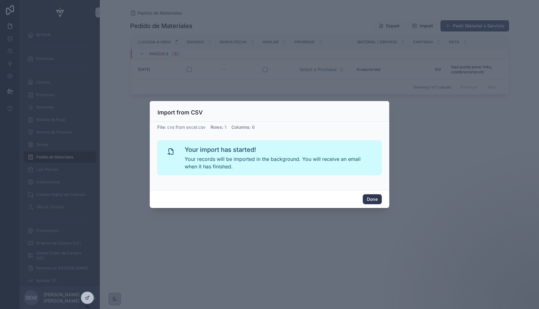
click at [366, 198] on button "Done" at bounding box center [372, 199] width 19 height 10
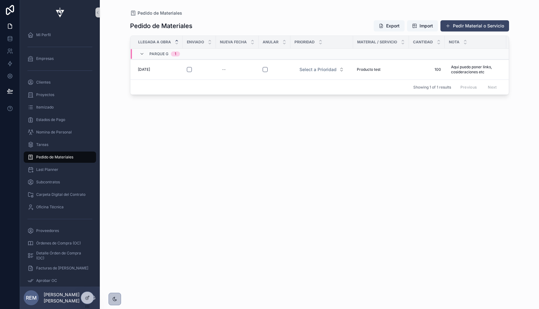
click at [345, 136] on div "Pedido de Materiales Export Import Pedir Material o Servicio Llegada a Obra Env…" at bounding box center [319, 158] width 379 height 285
click at [37, 143] on span "Tareas" at bounding box center [42, 144] width 12 height 5
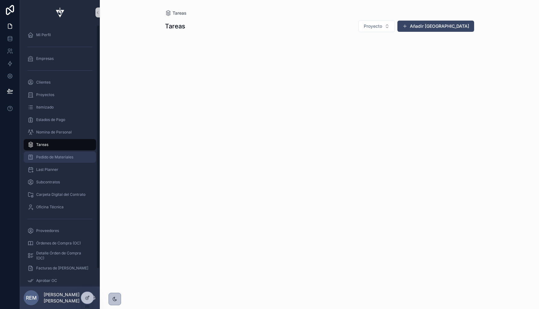
click at [51, 158] on span "Pedido de Materiales" at bounding box center [54, 157] width 37 height 5
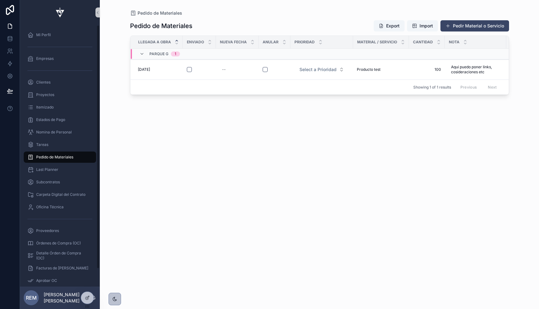
click at [271, 168] on div "Pedido de Materiales Pedido de Materiales Export Import Pedir Material o Servic…" at bounding box center [319, 151] width 399 height 302
click at [271, 168] on div "Pedido de Materiales Export Import Pedir Material o Servicio Llegada a Obra Env…" at bounding box center [319, 158] width 379 height 285
click at [155, 129] on div "Pedido de Materiales Export Import Pedir Material o Servicio Llegada a Obra Env…" at bounding box center [319, 158] width 379 height 285
click at [43, 141] on div "Tareas" at bounding box center [59, 145] width 65 height 10
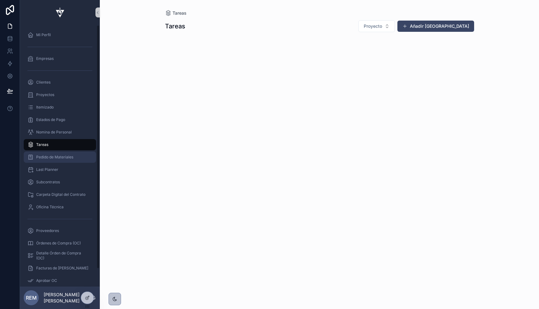
click at [45, 157] on span "Pedido de Materiales" at bounding box center [54, 157] width 37 height 5
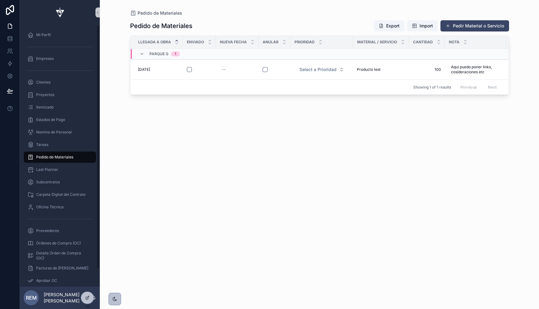
click at [60, 158] on span "Pedido de Materiales" at bounding box center [54, 157] width 37 height 5
click at [42, 108] on span "Itemizado" at bounding box center [44, 107] width 17 height 5
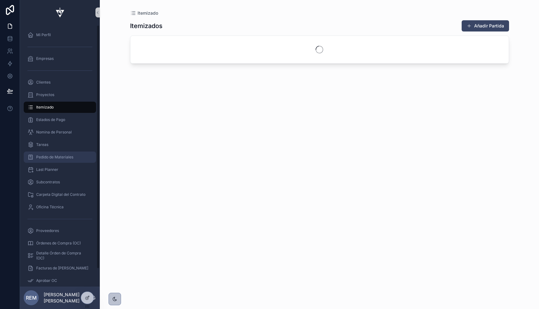
click at [43, 160] on div "Pedido de Materiales" at bounding box center [59, 157] width 65 height 10
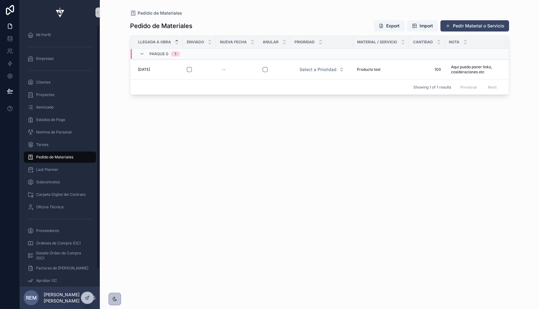
click at [343, 177] on div "Pedido de Materiales Export Import Pedir Material o Servicio Llegada a Obra Env…" at bounding box center [319, 158] width 379 height 285
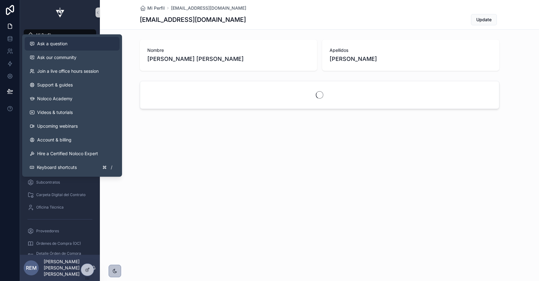
click at [50, 44] on span "Ask a question" at bounding box center [52, 44] width 30 height 6
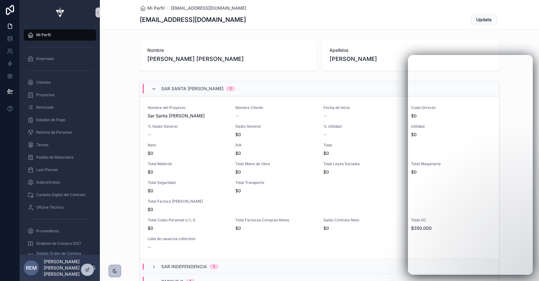
click at [153, 89] on icon "scrollable content" at bounding box center [153, 88] width 5 height 5
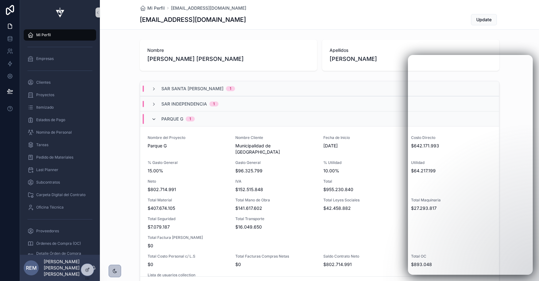
click at [154, 118] on icon "scrollable content" at bounding box center [153, 119] width 5 height 5
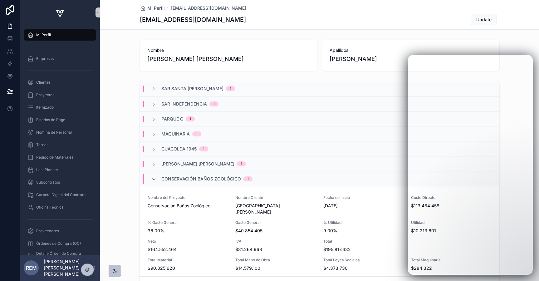
click at [155, 178] on icon "scrollable content" at bounding box center [153, 179] width 5 height 5
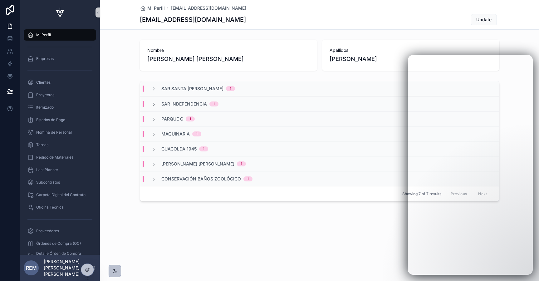
click at [155, 105] on icon "scrollable content" at bounding box center [153, 104] width 5 height 5
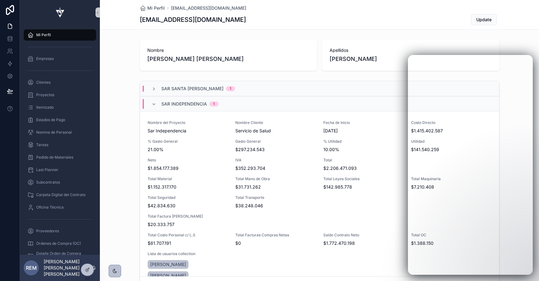
click at [155, 105] on icon "scrollable content" at bounding box center [153, 104] width 5 height 5
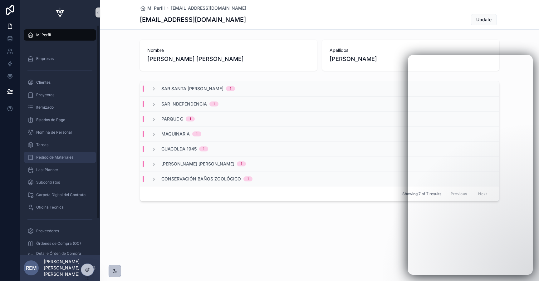
click at [52, 155] on span "Pedido de Materiales" at bounding box center [54, 157] width 37 height 5
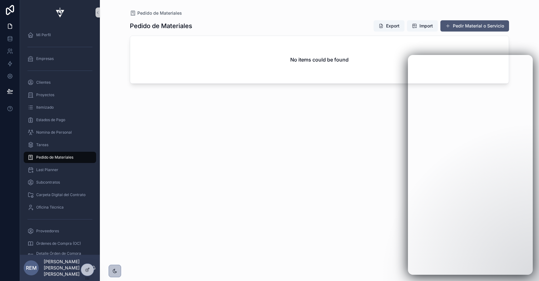
click at [465, 23] on button "Pedir Material o Servicio" at bounding box center [474, 25] width 69 height 11
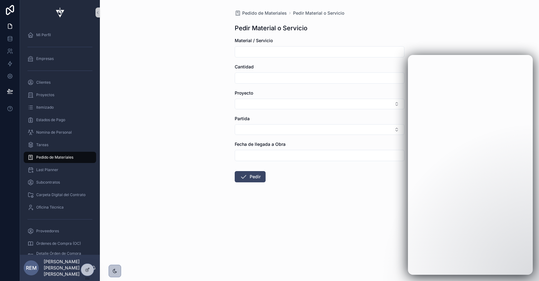
click at [185, 71] on div "Pedido de Materiales Pedir Material o Servicio Pedir Material o Servicio Materi…" at bounding box center [319, 140] width 439 height 281
click at [48, 188] on div "Subcontratos" at bounding box center [60, 182] width 80 height 12
click at [48, 187] on link "Subcontratos" at bounding box center [60, 182] width 72 height 11
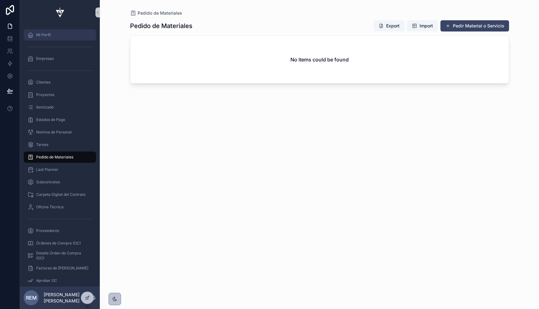
click at [47, 35] on span "Mi Perfil" at bounding box center [43, 34] width 15 height 5
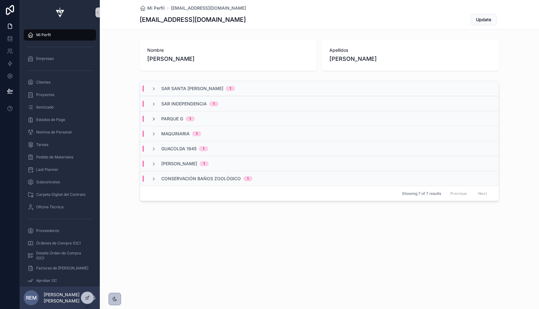
click at [153, 119] on icon "scrollable content" at bounding box center [153, 119] width 5 height 5
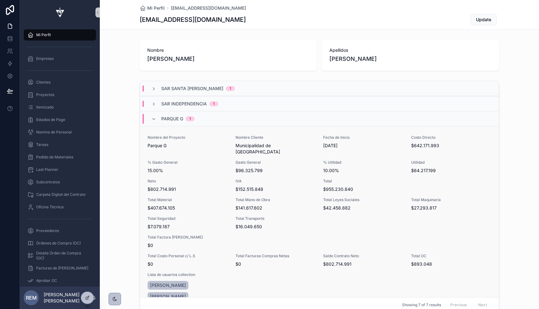
click at [153, 145] on span "Parque G" at bounding box center [188, 146] width 80 height 6
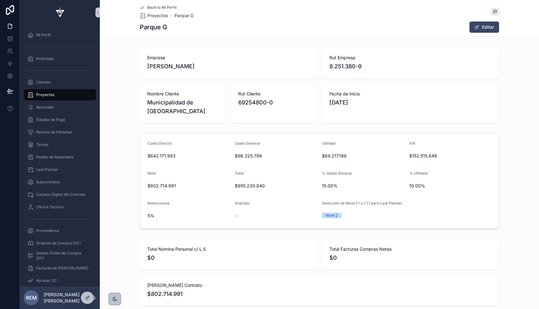
scroll to position [0, 359]
drag, startPoint x: 139, startPoint y: 27, endPoint x: 173, endPoint y: 27, distance: 33.1
click at [173, 27] on div "Parque G Editar" at bounding box center [319, 27] width 359 height 12
copy h1 "Parque G"
click at [142, 30] on h1 "Parque G" at bounding box center [153, 27] width 27 height 9
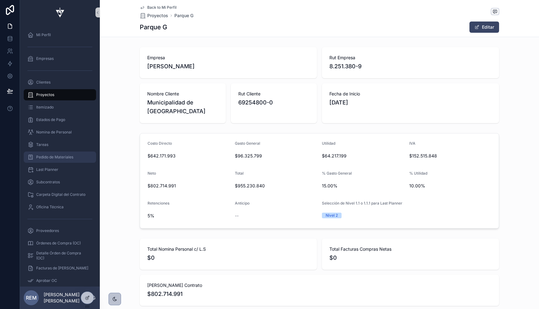
click at [43, 160] on div "Pedido de Materiales" at bounding box center [59, 157] width 65 height 10
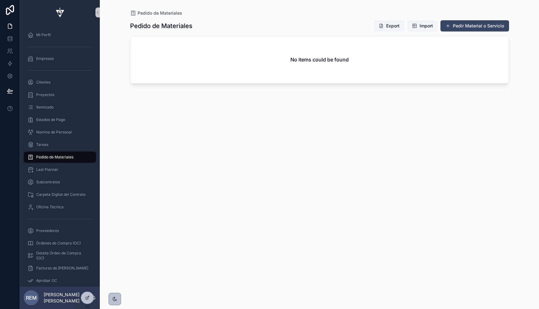
click at [426, 27] on span "Import" at bounding box center [426, 26] width 13 height 6
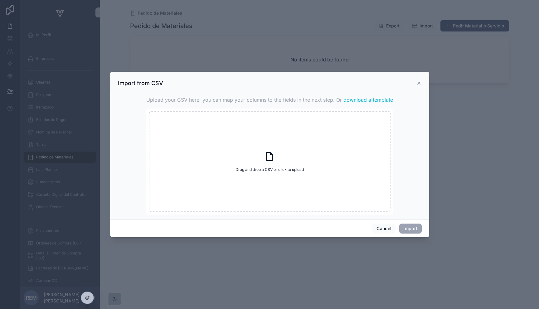
click at [352, 101] on span "download a template" at bounding box center [369, 99] width 50 height 7
click at [385, 225] on button "Cancel" at bounding box center [384, 229] width 23 height 10
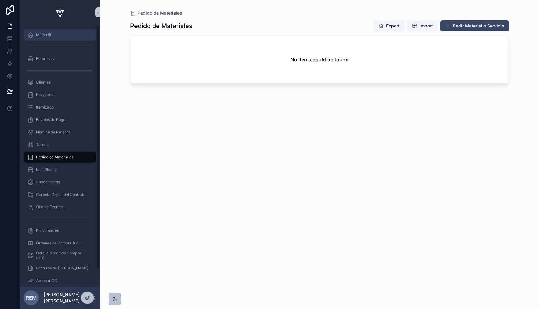
click at [40, 33] on span "Mi Perfil" at bounding box center [43, 34] width 15 height 5
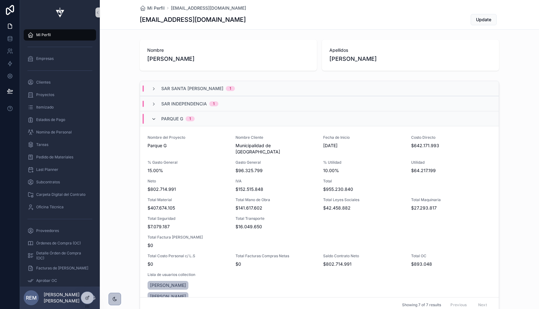
click at [151, 120] on icon "scrollable content" at bounding box center [153, 119] width 5 height 5
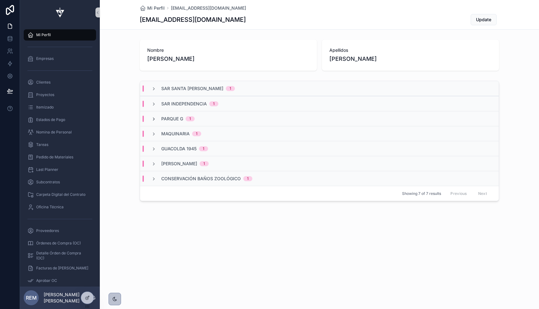
click at [153, 119] on icon "scrollable content" at bounding box center [153, 119] width 5 height 5
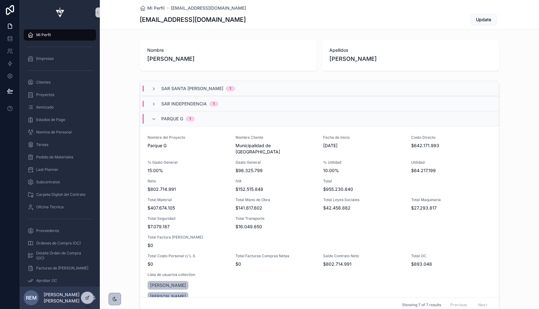
click at [170, 119] on span "Parque G" at bounding box center [172, 119] width 22 height 6
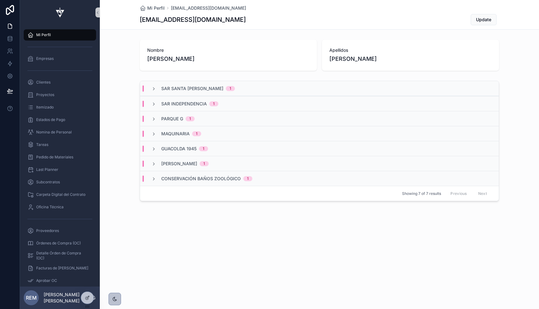
click at [170, 119] on span "Parque G" at bounding box center [172, 119] width 22 height 6
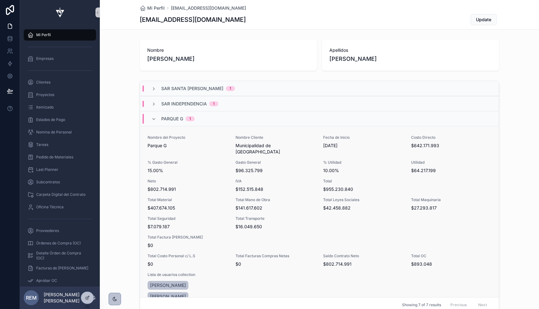
click at [167, 143] on span "Parque G" at bounding box center [188, 146] width 80 height 6
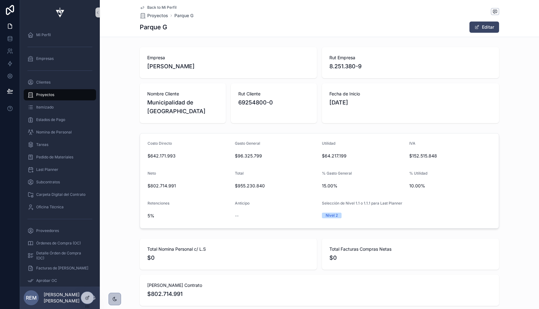
scroll to position [0, 359]
drag, startPoint x: 139, startPoint y: 30, endPoint x: 167, endPoint y: 30, distance: 27.8
click at [167, 30] on div "Back to Mi Perfil Proyectos Parque G Parque G Editar" at bounding box center [319, 18] width 439 height 37
copy h1 "Parque G"
click at [131, 46] on div "Empresa Rodolfo Espina Santander Rut Empresa 8.251.380-9 Nombre Cliente Municip…" at bounding box center [319, 85] width 439 height 81
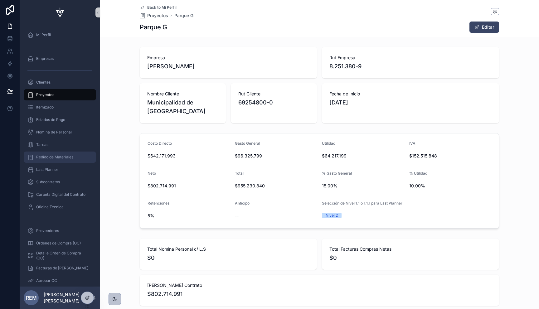
click at [43, 155] on span "Pedido de Materiales" at bounding box center [54, 157] width 37 height 5
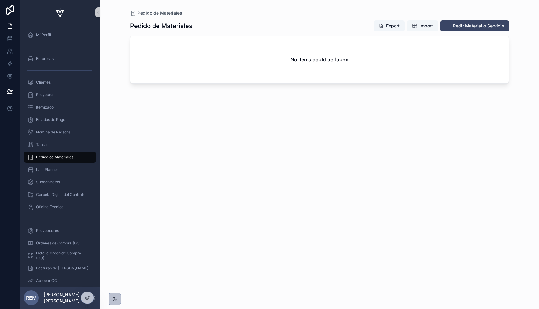
click at [418, 24] on span "Import" at bounding box center [422, 26] width 21 height 6
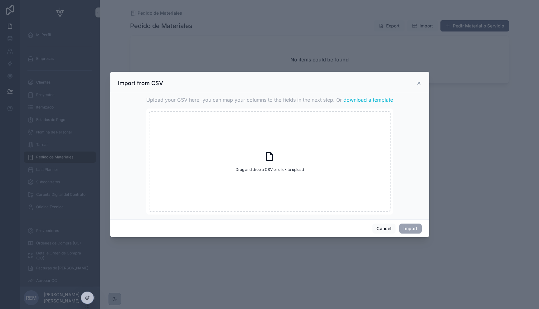
click at [353, 101] on span "download a template" at bounding box center [369, 99] width 50 height 7
click at [166, 14] on div "scrollable content" at bounding box center [269, 154] width 539 height 309
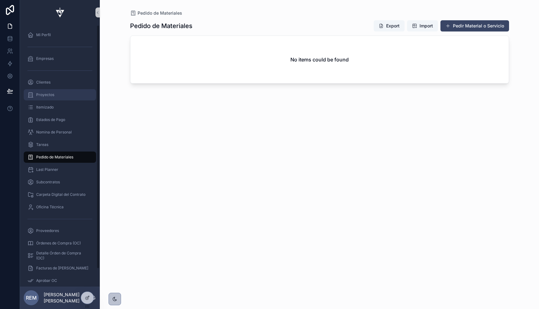
click at [42, 94] on span "Proyectos" at bounding box center [45, 94] width 18 height 5
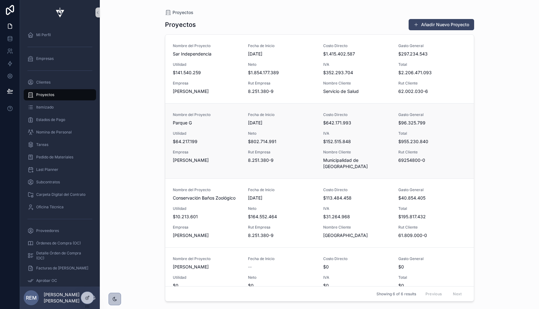
click at [182, 121] on span "Parque G" at bounding box center [207, 123] width 68 height 6
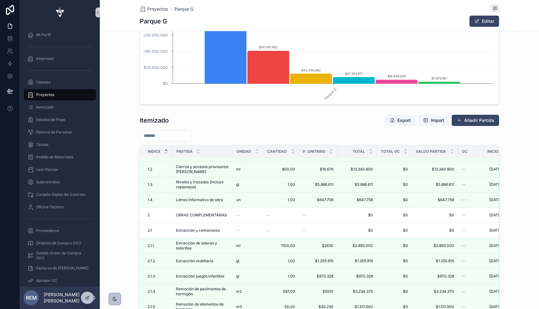
scroll to position [71, 0]
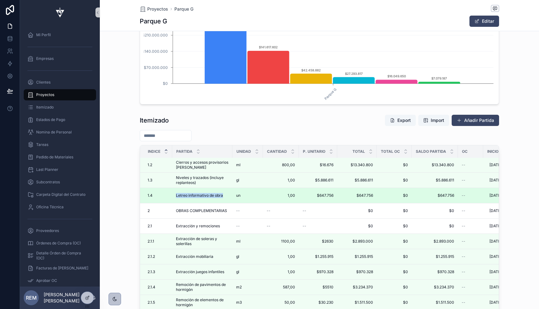
drag, startPoint x: 174, startPoint y: 194, endPoint x: 224, endPoint y: 196, distance: 50.0
click at [224, 196] on td "Letreo informativo de obra Letreo informativo de obra" at bounding box center [202, 195] width 60 height 15
copy span "Letreo informativo de obra"
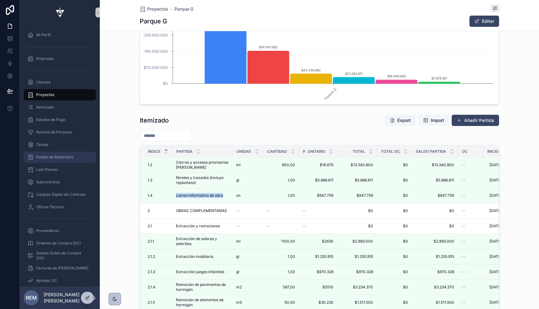
click at [44, 155] on span "Pedido de Materiales" at bounding box center [54, 157] width 37 height 5
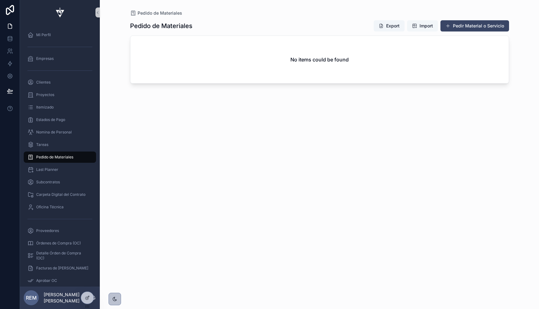
click at [418, 30] on button "Import" at bounding box center [422, 25] width 31 height 11
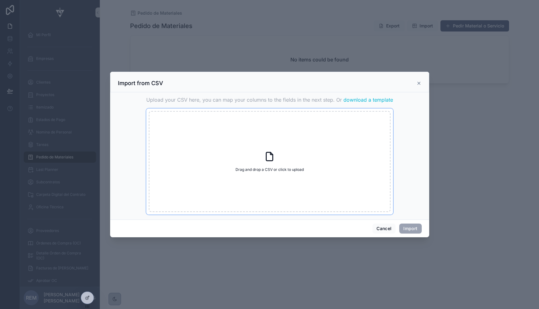
click at [275, 166] on div "Drag and drop a CSV or click to upload Drag and drop a CSV or click to upload" at bounding box center [270, 161] width 242 height 101
type input "**********"
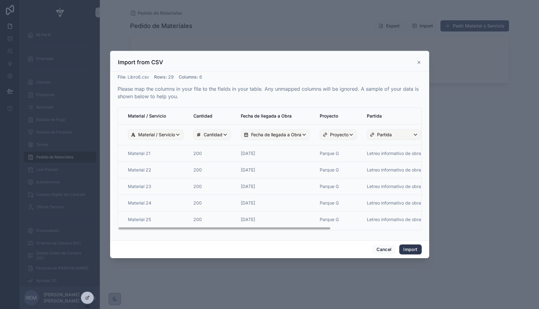
click at [405, 250] on button "Import" at bounding box center [410, 250] width 22 height 10
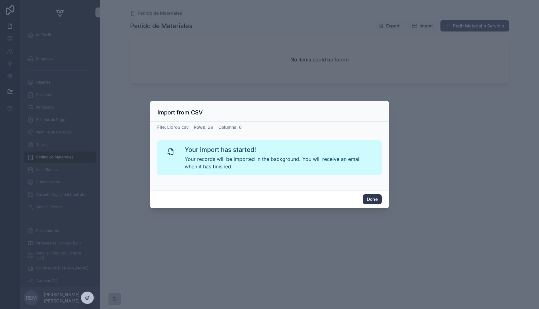
click at [372, 203] on button "Done" at bounding box center [372, 199] width 19 height 10
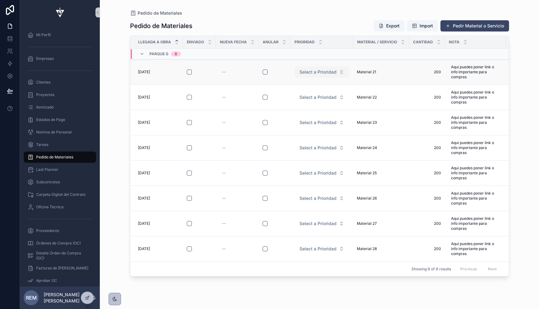
click at [335, 71] on span "Select a Prioridad" at bounding box center [318, 72] width 37 height 6
click at [312, 99] on div "Urgente" at bounding box center [321, 96] width 75 height 9
click at [316, 98] on span "Select a Prioridad" at bounding box center [318, 97] width 37 height 6
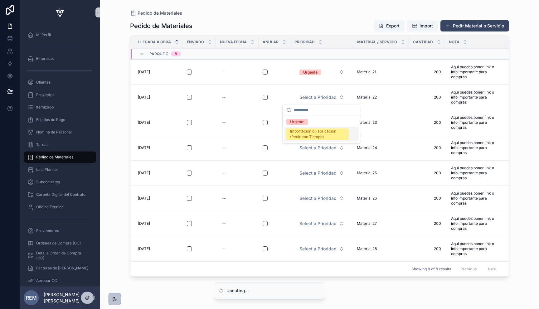
click at [316, 132] on div "Importacion o Fabricación (Pedir con Tiempo)" at bounding box center [317, 134] width 55 height 11
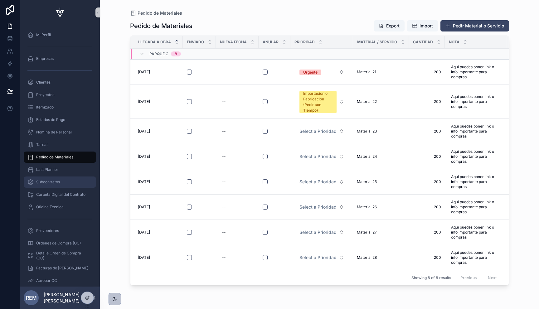
click at [46, 180] on span "Subcontratos" at bounding box center [48, 182] width 24 height 5
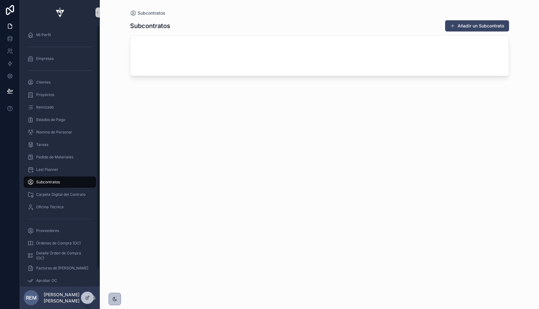
click at [43, 182] on span "Subcontratos" at bounding box center [48, 182] width 24 height 5
click at [464, 26] on button "Añadir un Subcontrato" at bounding box center [477, 25] width 64 height 11
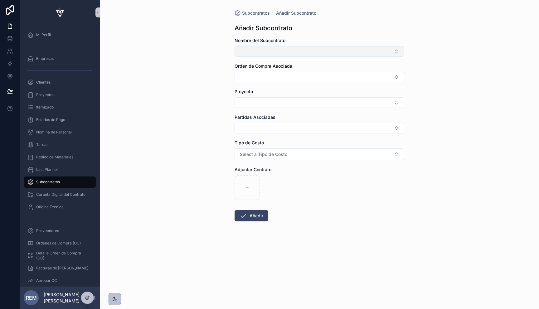
click at [243, 50] on button "Select Button" at bounding box center [320, 51] width 170 height 11
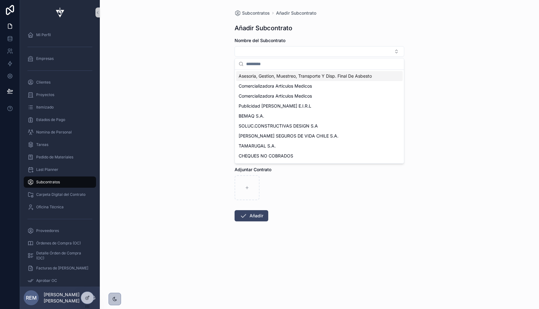
click at [256, 64] on input "scrollable content" at bounding box center [323, 63] width 154 height 11
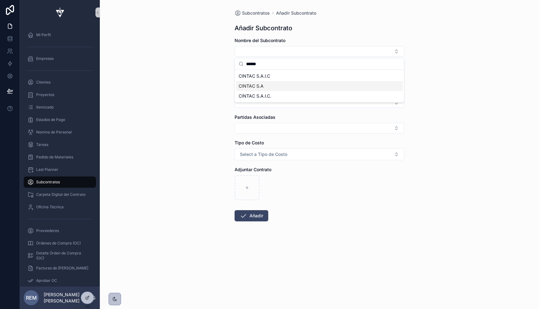
type input "******"
click at [274, 84] on div "CINTAC S.A" at bounding box center [319, 86] width 167 height 10
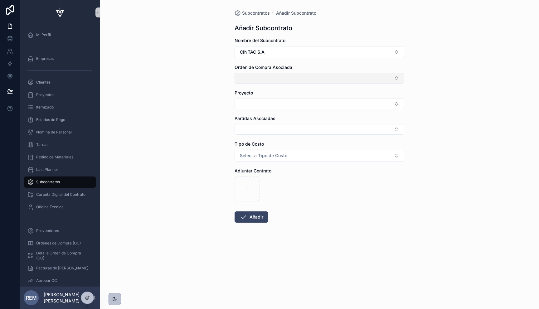
click at [250, 80] on button "Select Button" at bounding box center [320, 78] width 170 height 11
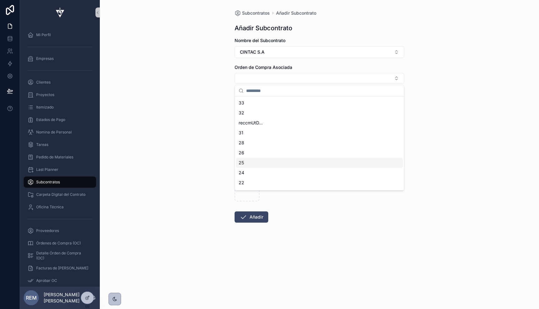
click at [203, 98] on div "Subcontratos Añadir Subcontrato Añadir Subcontrato Nombre del Subcontrato CINTA…" at bounding box center [319, 154] width 439 height 309
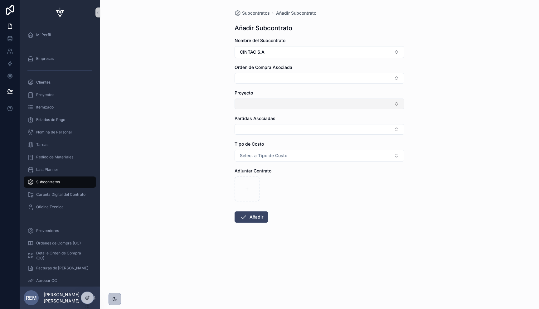
click at [245, 103] on button "Select Button" at bounding box center [320, 104] width 170 height 11
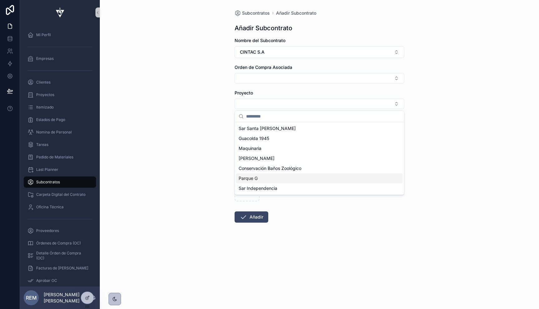
click at [248, 175] on span "Parque G" at bounding box center [248, 178] width 19 height 6
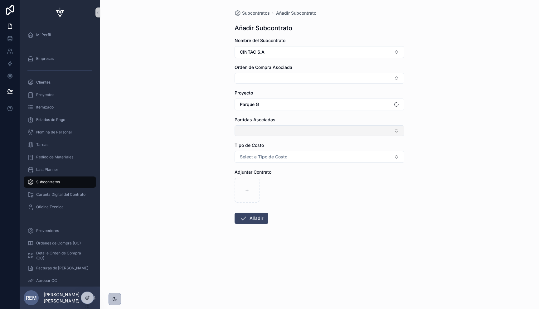
click at [247, 129] on button "Select Button" at bounding box center [320, 130] width 170 height 11
type input "*****"
click at [262, 156] on span "Baldosa microbrivada" at bounding box center [261, 155] width 44 height 6
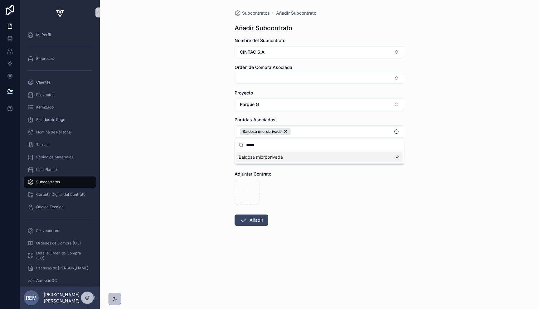
click at [194, 151] on div "Subcontratos Añadir Subcontrato Añadir Subcontrato Nombre del Subcontrato CINTA…" at bounding box center [319, 154] width 439 height 309
click at [248, 163] on button "Select a Tipo de Costo" at bounding box center [320, 159] width 170 height 12
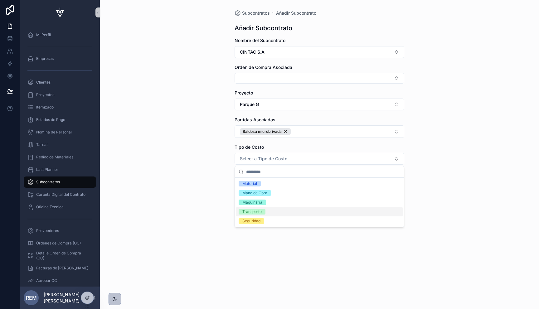
click at [248, 212] on div "Transporte" at bounding box center [251, 212] width 19 height 6
click at [248, 193] on div "Mano de Obra" at bounding box center [254, 193] width 25 height 6
click at [248, 183] on div "Material" at bounding box center [249, 184] width 15 height 6
click at [398, 183] on div "Material" at bounding box center [319, 183] width 167 height 9
click at [398, 212] on div "Transporte" at bounding box center [319, 211] width 167 height 9
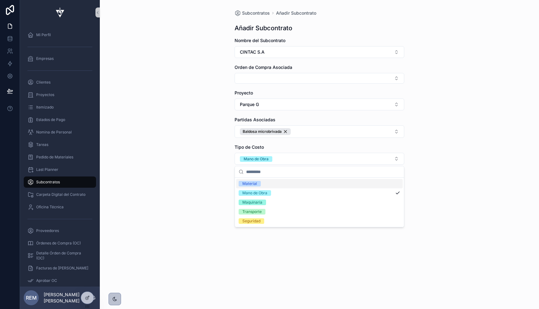
click at [197, 155] on div "Subcontratos Añadir Subcontrato Añadir Subcontrato Nombre del Subcontrato CINTA…" at bounding box center [319, 154] width 439 height 309
click at [251, 220] on button "Añadir" at bounding box center [252, 220] width 34 height 11
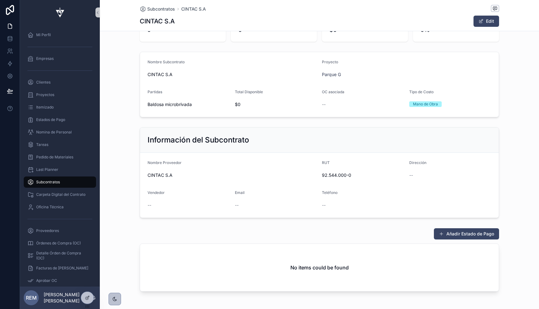
scroll to position [56, 0]
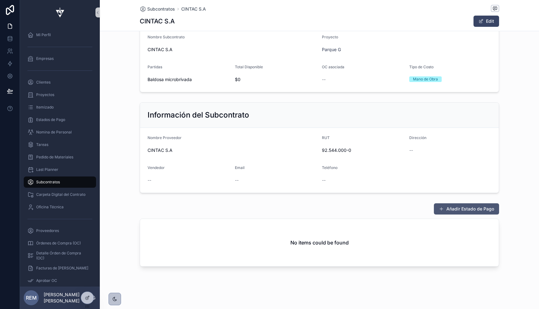
click at [442, 209] on span "scrollable content" at bounding box center [441, 209] width 5 height 5
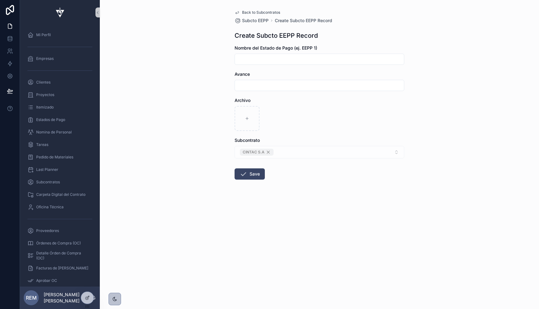
click at [247, 60] on input "scrollable content" at bounding box center [319, 59] width 169 height 9
type input "*****"
click at [253, 85] on input "scrollable content" at bounding box center [319, 85] width 169 height 9
type input "***"
click at [206, 118] on div "Back to Subcontratos Subcto EEPP Create Subcto EEPP Record Create Subcto EEPP R…" at bounding box center [319, 154] width 439 height 309
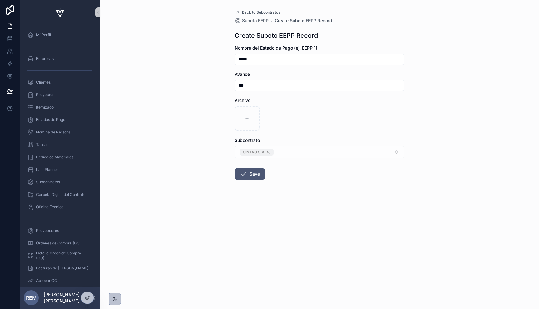
click at [242, 174] on icon "scrollable content" at bounding box center [243, 173] width 7 height 7
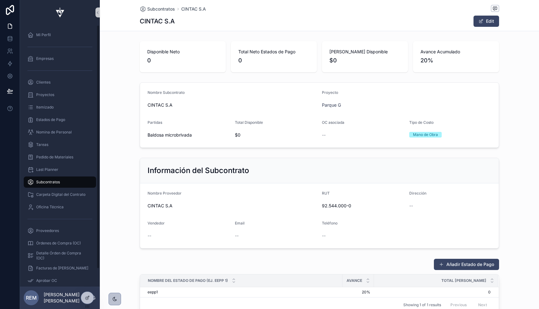
click at [43, 181] on span "Subcontratos" at bounding box center [48, 182] width 24 height 5
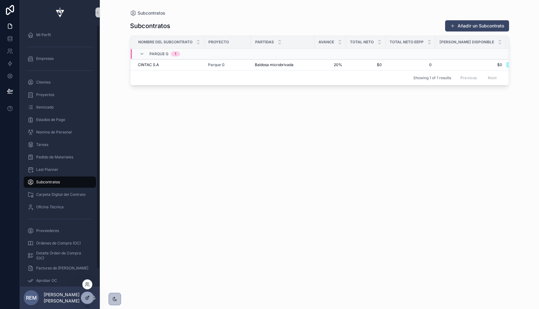
click at [87, 298] on icon at bounding box center [87, 297] width 5 height 5
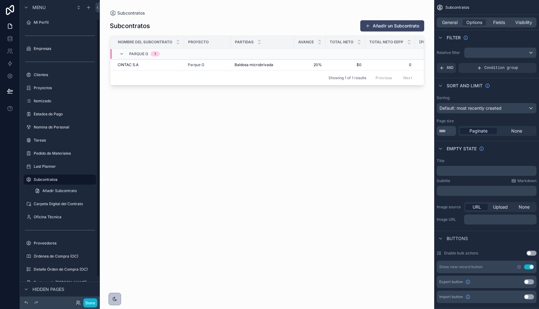
scroll to position [22, 0]
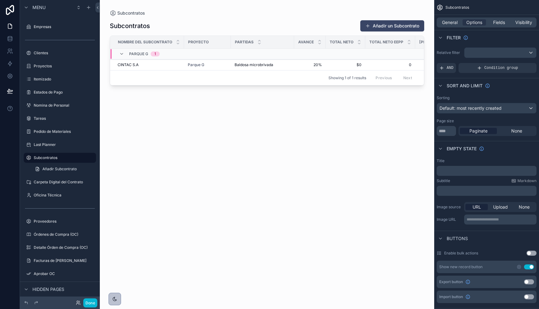
click at [400, 25] on div "scrollable content" at bounding box center [267, 151] width 334 height 302
click at [395, 26] on button "Añadir un Subcontrato" at bounding box center [392, 25] width 64 height 11
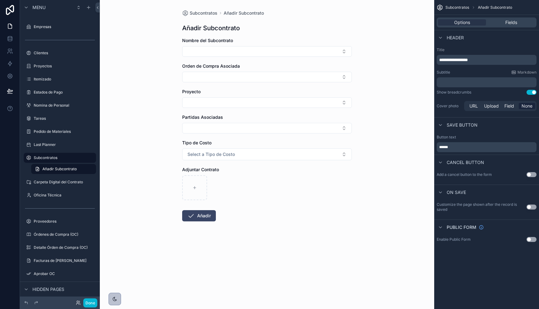
click at [506, 17] on div "Options Fields" at bounding box center [487, 22] width 100 height 10
click at [507, 22] on span "Fields" at bounding box center [511, 22] width 12 height 6
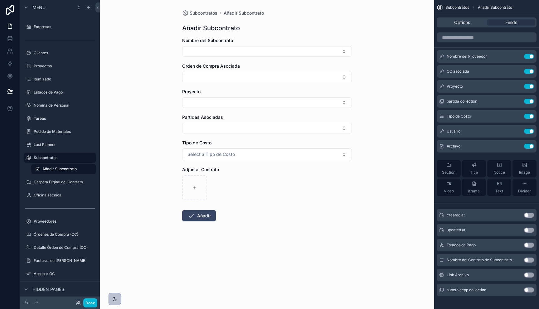
click at [524, 259] on button "Use setting" at bounding box center [529, 260] width 10 height 5
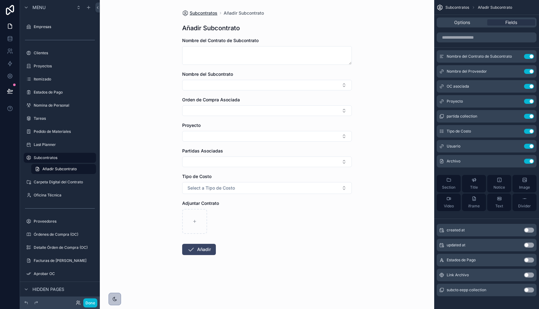
click at [201, 12] on span "Subcontratos" at bounding box center [204, 13] width 28 height 6
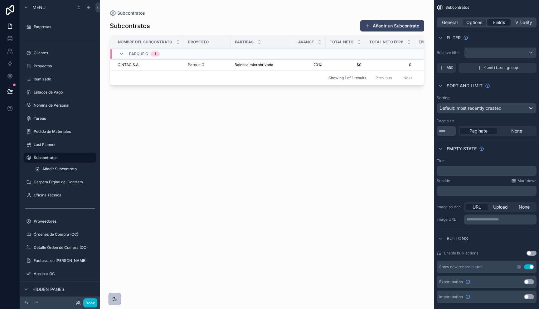
click at [499, 20] on span "Fields" at bounding box center [499, 22] width 12 height 6
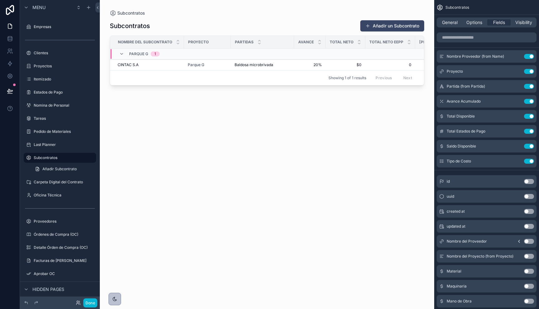
click at [527, 256] on button "Use setting" at bounding box center [529, 256] width 10 height 5
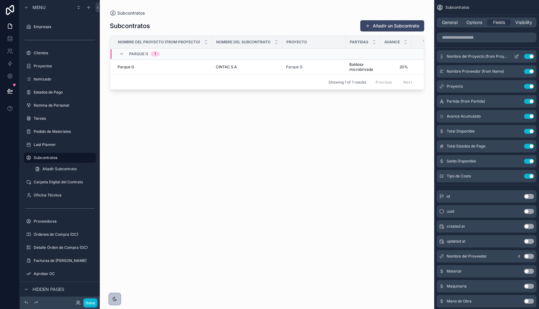
click at [531, 56] on button "Use setting" at bounding box center [529, 56] width 10 height 5
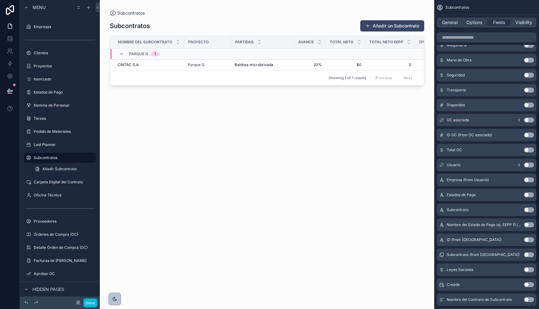
scroll to position [242, 0]
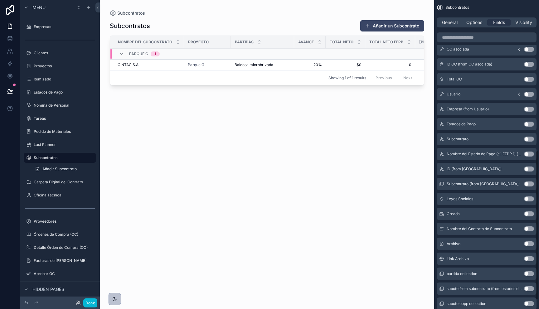
click at [529, 227] on button "Use setting" at bounding box center [529, 229] width 10 height 5
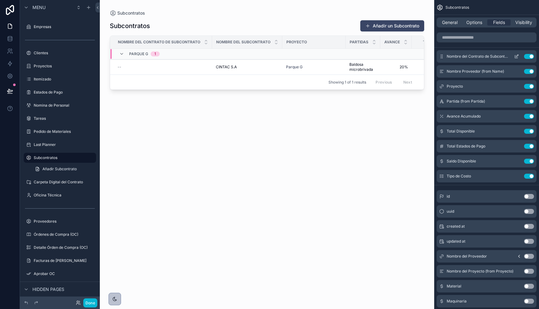
click at [516, 56] on icon "scrollable content" at bounding box center [517, 56] width 2 height 2
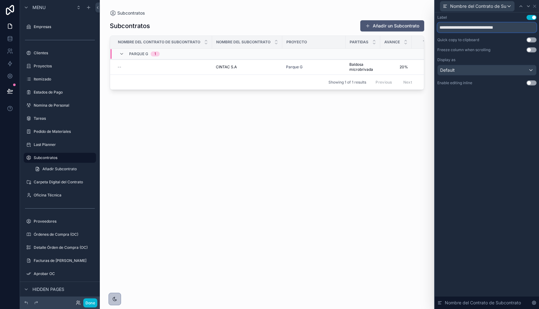
drag, startPoint x: 465, startPoint y: 26, endPoint x: 421, endPoint y: 25, distance: 43.7
click at [421, 25] on div "**********" at bounding box center [269, 154] width 539 height 309
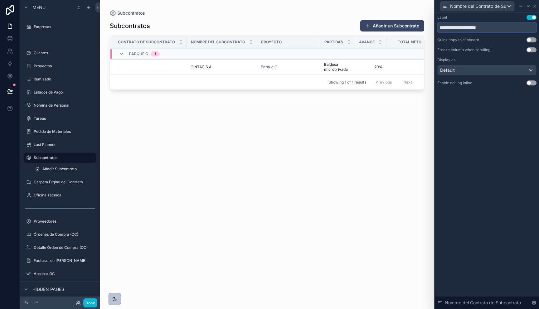
drag, startPoint x: 458, startPoint y: 27, endPoint x: 505, endPoint y: 30, distance: 47.8
click at [505, 30] on input "**********" at bounding box center [486, 27] width 99 height 10
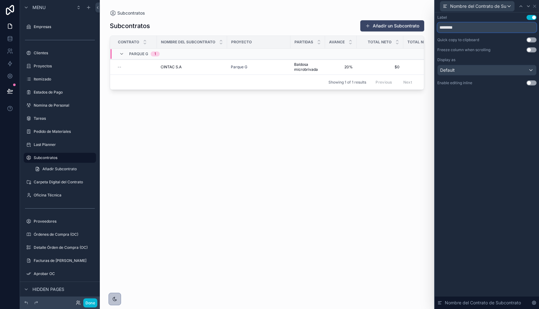
type input "********"
click at [360, 118] on div "Subcontratos Añadir un Subcontrato Contrato Nombre del Subcontrato Proyecto Par…" at bounding box center [267, 158] width 314 height 285
click at [535, 7] on icon at bounding box center [535, 6] width 2 height 2
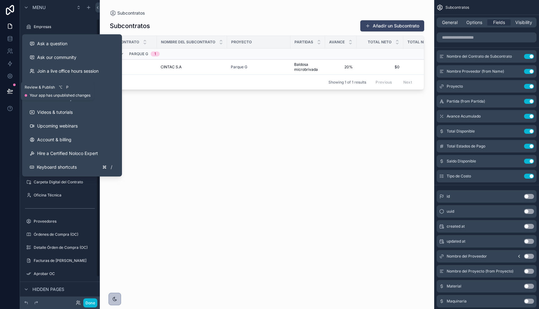
click at [14, 91] on button at bounding box center [10, 90] width 14 height 17
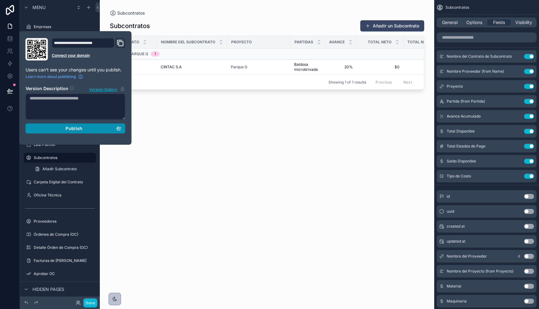
click at [52, 128] on div "Publish" at bounding box center [76, 129] width 92 height 6
click at [163, 149] on div "Subcontratos Añadir un Subcontrato Contrato Nombre del Subcontrato Proyecto Par…" at bounding box center [267, 158] width 314 height 285
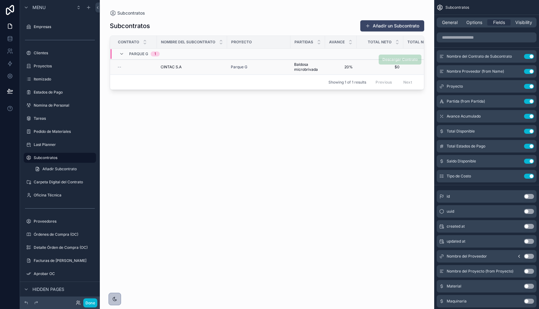
click at [297, 68] on span "Baldosa microbrivada" at bounding box center [307, 67] width 27 height 10
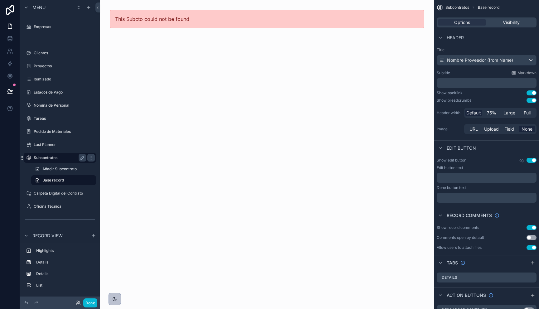
click at [42, 158] on label "Subcontratos" at bounding box center [59, 157] width 50 height 5
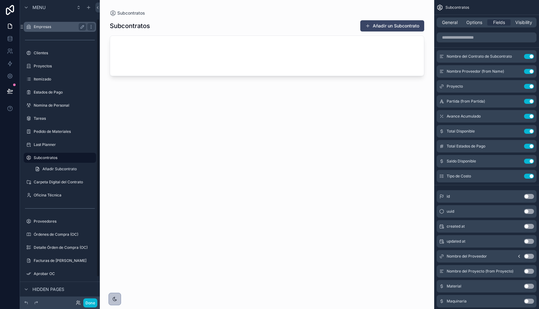
click at [36, 28] on label "Empresas" at bounding box center [59, 26] width 50 height 5
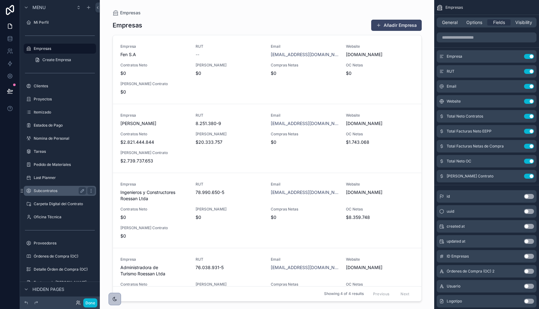
click at [42, 190] on label "Subcontratos" at bounding box center [59, 190] width 50 height 5
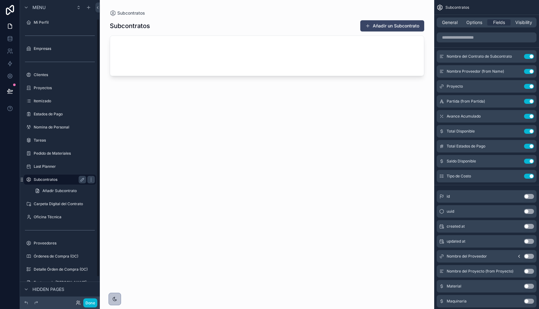
scroll to position [22, 0]
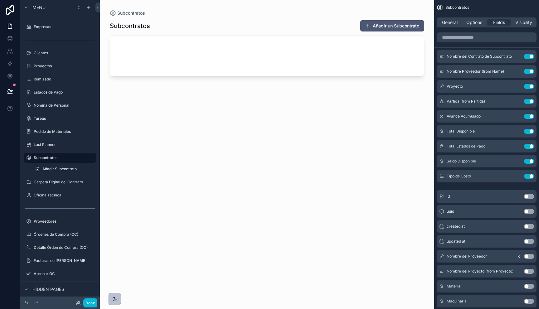
click at [368, 27] on span "scrollable content" at bounding box center [367, 25] width 5 height 5
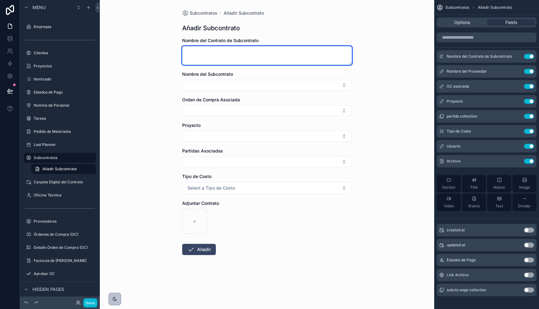
click at [217, 52] on textarea "scrollable content" at bounding box center [267, 55] width 170 height 19
type textarea "**********"
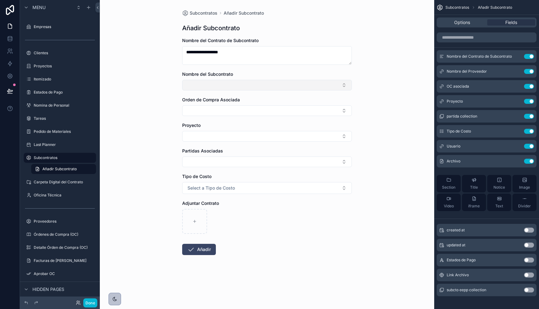
click at [199, 87] on button "Select Button" at bounding box center [267, 85] width 170 height 11
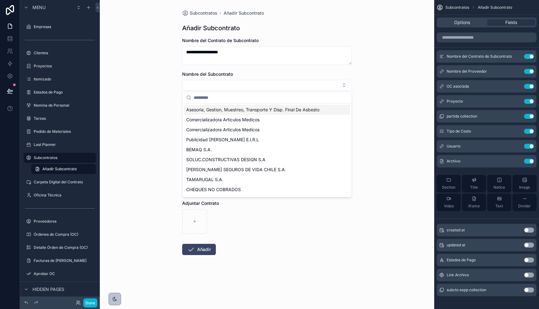
click at [203, 97] on input "scrollable content" at bounding box center [271, 97] width 154 height 11
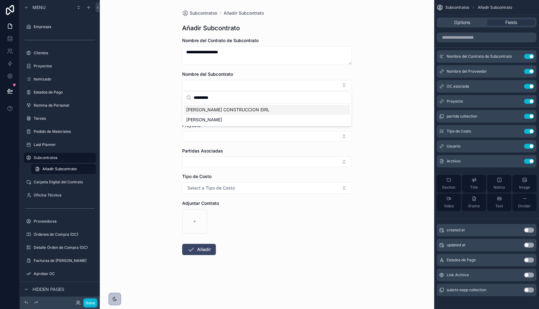
type input "*********"
click at [218, 110] on span "CARLOS RAMOS GOMEZ CONSTRUCCION EIRL" at bounding box center [227, 110] width 83 height 6
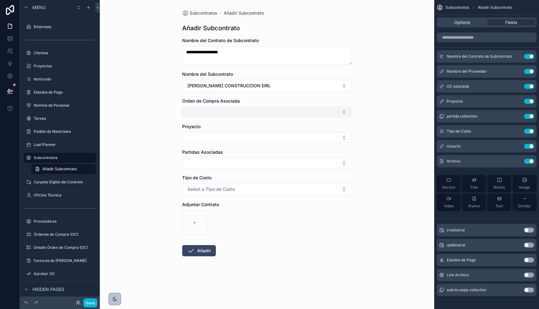
click at [222, 113] on button "Select Button" at bounding box center [267, 112] width 170 height 11
click at [223, 86] on span "CARLOS RAMOS GOMEZ CONSTRUCCION EIRL" at bounding box center [229, 86] width 83 height 6
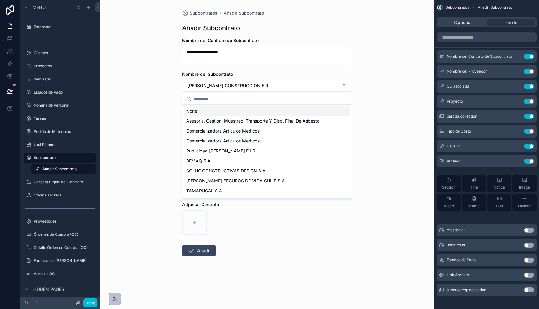
click at [159, 109] on div "**********" at bounding box center [267, 154] width 334 height 309
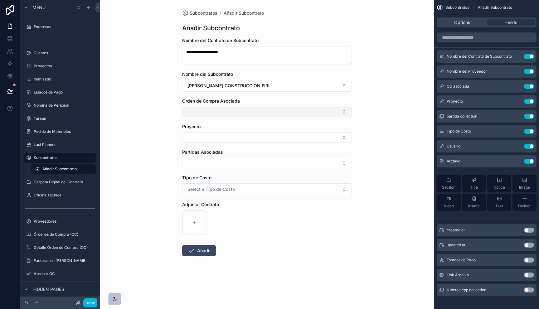
click at [201, 111] on button "Select Button" at bounding box center [267, 112] width 170 height 11
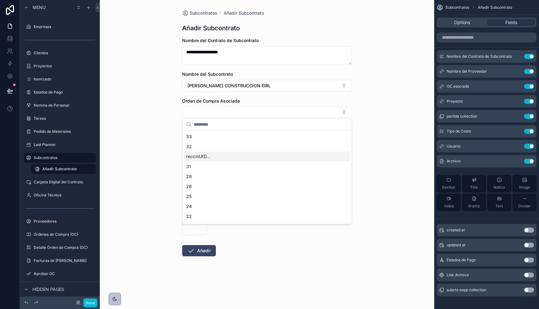
click at [167, 109] on div "**********" at bounding box center [267, 154] width 334 height 309
click at [200, 145] on form "**********" at bounding box center [267, 166] width 170 height 259
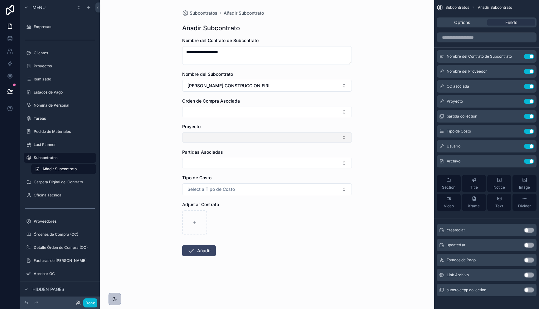
click at [207, 139] on button "Select Button" at bounding box center [267, 137] width 170 height 11
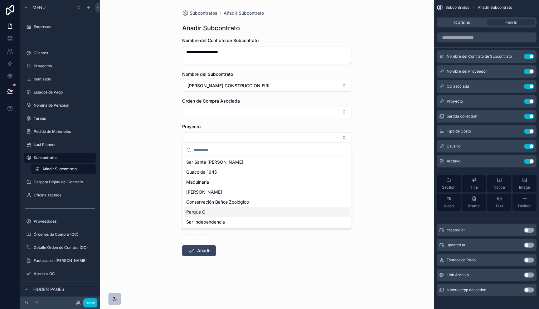
click at [228, 211] on div "Parque G" at bounding box center [267, 212] width 167 height 10
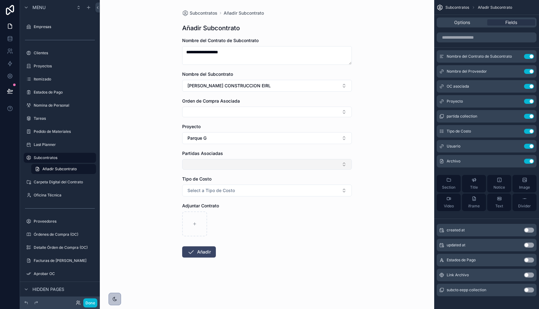
click at [200, 165] on button "Select Button" at bounding box center [267, 164] width 170 height 11
type input "******"
click at [208, 191] on span "Baldosa microbrivada" at bounding box center [208, 189] width 44 height 6
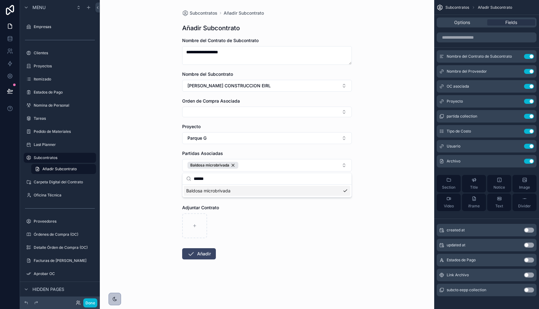
click at [150, 162] on div "**********" at bounding box center [267, 154] width 334 height 309
click at [193, 193] on span "Select a Tipo de Costo" at bounding box center [211, 192] width 47 height 6
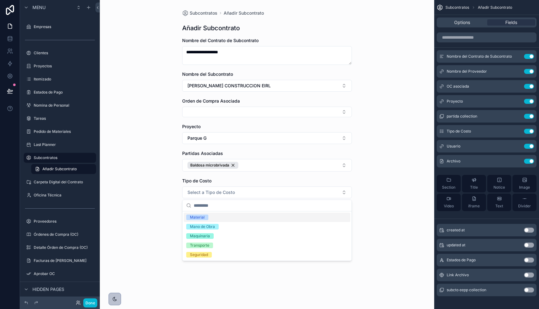
click at [200, 217] on div "Material" at bounding box center [197, 218] width 15 height 6
click at [200, 225] on div "Mano de Obra" at bounding box center [202, 227] width 25 height 6
click at [195, 246] on div "Transporte" at bounding box center [199, 246] width 19 height 6
click at [225, 218] on div "Material" at bounding box center [267, 217] width 167 height 9
click at [198, 246] on div "Transporte" at bounding box center [199, 246] width 19 height 6
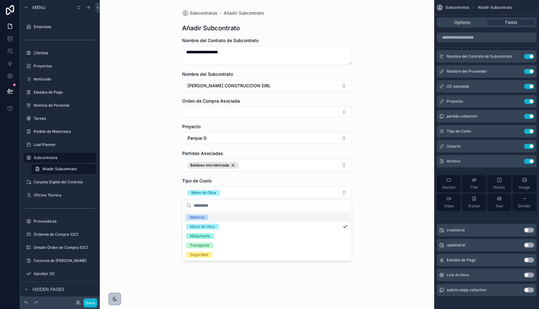
click at [149, 192] on div "**********" at bounding box center [267, 154] width 334 height 309
click at [203, 253] on button "Añadir" at bounding box center [199, 253] width 34 height 11
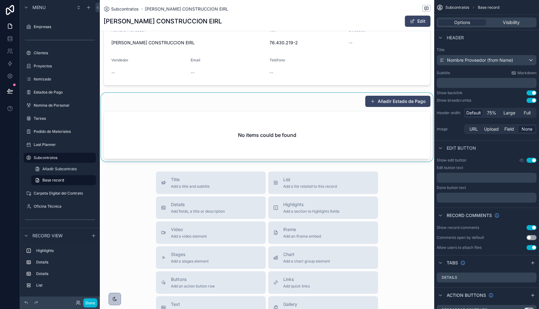
scroll to position [146, 0]
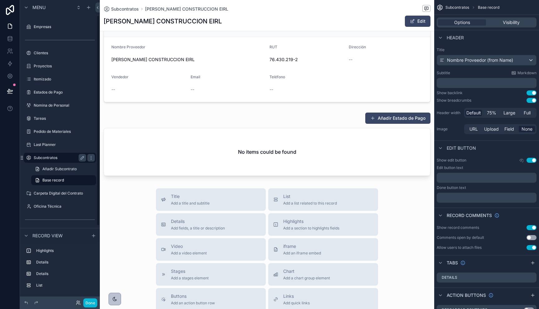
click at [54, 160] on label "Subcontratos" at bounding box center [59, 157] width 50 height 5
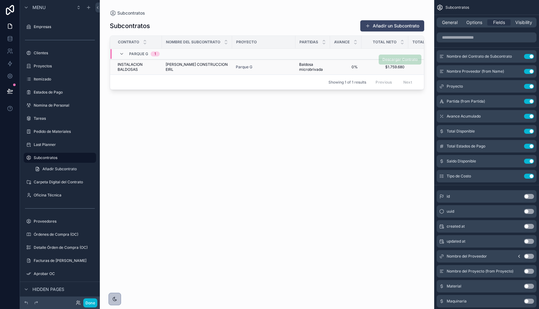
click at [131, 67] on span "INSTALACION BALDOSAS" at bounding box center [138, 67] width 41 height 10
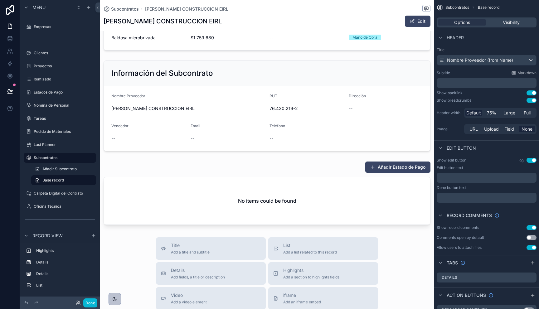
scroll to position [103, 0]
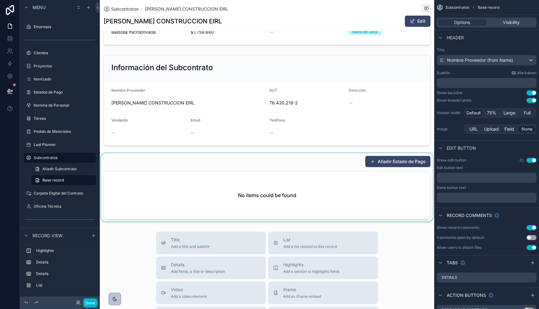
click at [383, 162] on div "scrollable content" at bounding box center [267, 187] width 334 height 69
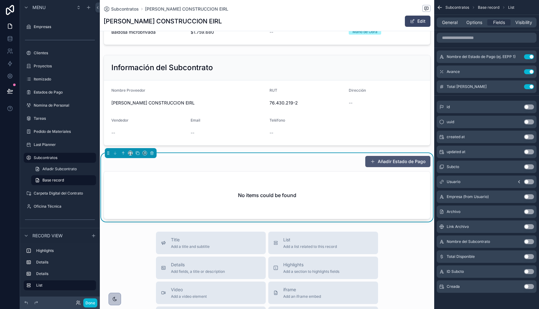
click at [396, 161] on button "Añadir Estado de Pago" at bounding box center [397, 161] width 65 height 11
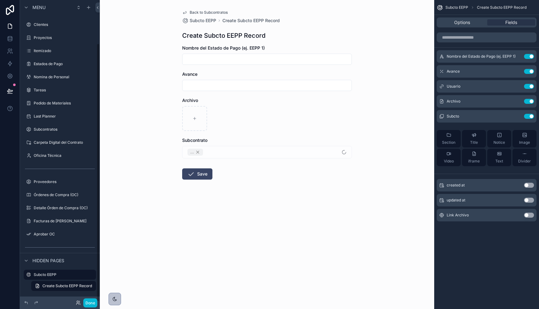
click at [197, 54] on div "scrollable content" at bounding box center [267, 59] width 170 height 11
click at [201, 60] on input "scrollable content" at bounding box center [267, 59] width 169 height 9
click at [217, 59] on input "**********" at bounding box center [267, 59] width 169 height 9
click at [202, 60] on input "**********" at bounding box center [267, 59] width 169 height 9
click at [191, 59] on input "**********" at bounding box center [267, 59] width 169 height 9
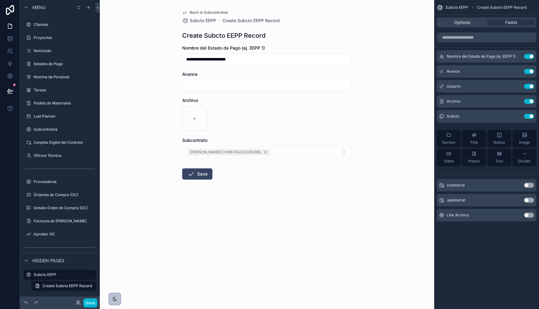
click at [191, 59] on input "**********" at bounding box center [267, 59] width 169 height 9
type input "**********"
click at [216, 85] on input "scrollable content" at bounding box center [267, 85] width 169 height 9
type input "***"
click at [196, 172] on button "Save" at bounding box center [197, 173] width 30 height 11
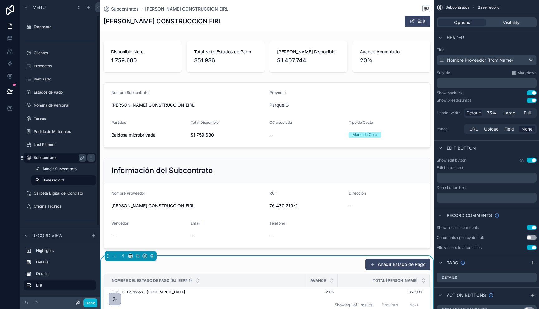
click at [44, 155] on label "Subcontratos" at bounding box center [59, 157] width 50 height 5
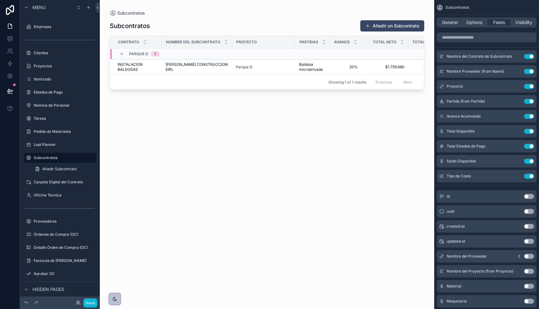
click at [362, 66] on div "scrollable content" at bounding box center [267, 151] width 334 height 302
click at [130, 68] on span "INSTALACION BALDOSAS" at bounding box center [138, 67] width 41 height 10
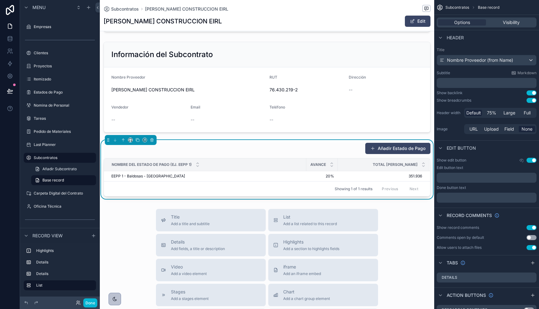
scroll to position [119, 0]
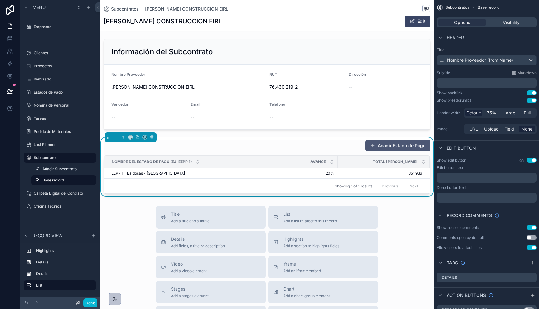
click at [377, 145] on button "Añadir Estado de Pago" at bounding box center [397, 145] width 65 height 11
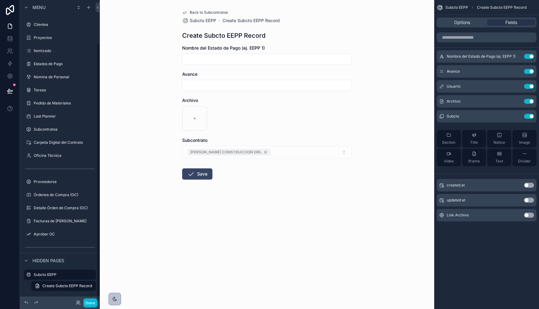
click at [192, 58] on input "scrollable content" at bounding box center [267, 59] width 169 height 9
click at [200, 59] on input "**********" at bounding box center [267, 59] width 169 height 9
type input "**********"
click at [211, 95] on form "**********" at bounding box center [267, 132] width 170 height 175
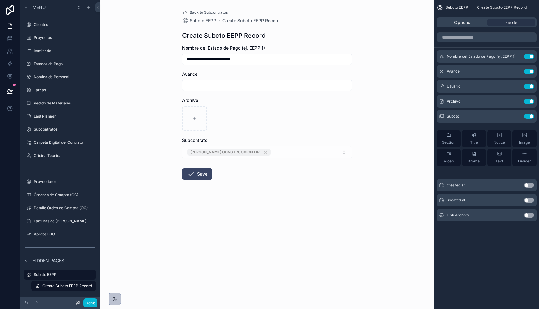
click at [211, 88] on input "scrollable content" at bounding box center [267, 85] width 169 height 9
type input "***"
click at [199, 174] on button "Save" at bounding box center [197, 173] width 30 height 11
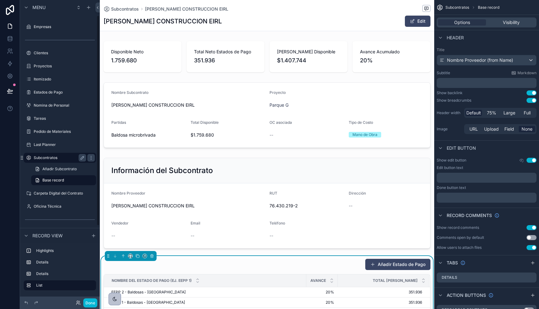
click at [44, 158] on label "Subcontratos" at bounding box center [59, 157] width 50 height 5
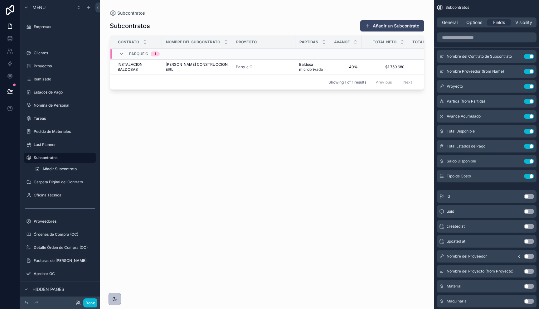
click at [388, 67] on div "scrollable content" at bounding box center [267, 151] width 334 height 302
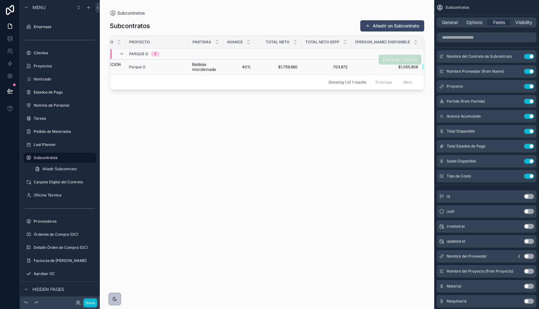
scroll to position [0, 145]
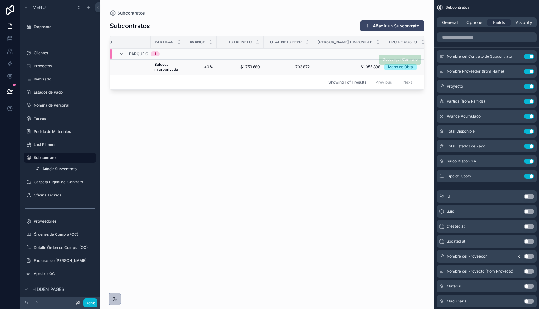
click at [291, 65] on span "703.872" at bounding box center [288, 67] width 42 height 5
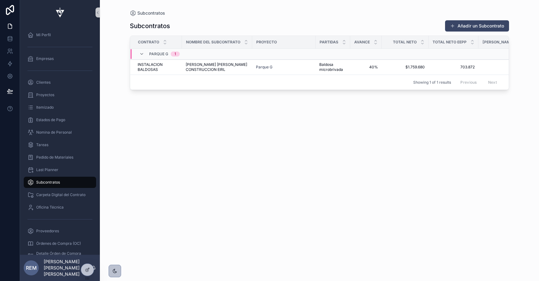
click at [136, 107] on div "Subcontratos Añadir un Subcontrato Contrato Nombre del Subcontrato Proyecto Par…" at bounding box center [319, 144] width 379 height 257
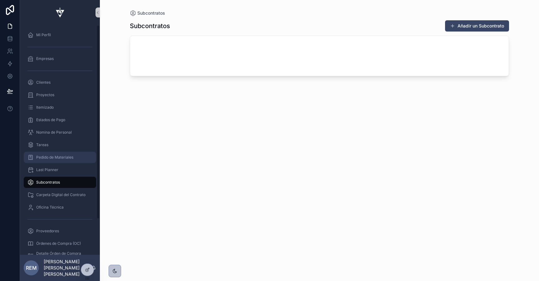
click at [46, 156] on span "Pedido de Materiales" at bounding box center [54, 157] width 37 height 5
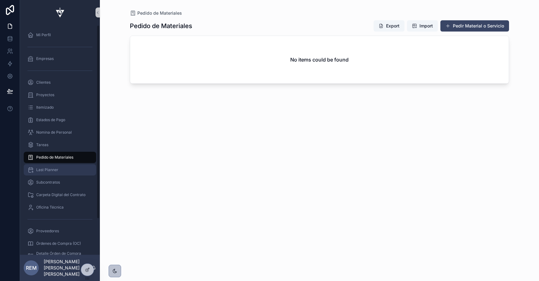
click at [39, 167] on div "Last Planner" at bounding box center [59, 170] width 65 height 10
